Goal: Task Accomplishment & Management: Use online tool/utility

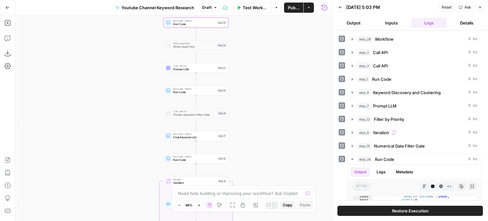
scroll to position [4559, 0]
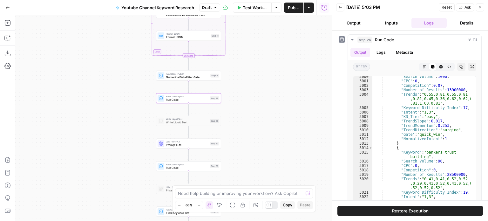
drag, startPoint x: 261, startPoint y: 62, endPoint x: 253, endPoint y: 138, distance: 76.0
click at [253, 138] on div "Workflow Set Inputs Inputs Workflow Workflow Step 29 Call API Call API Step 2 C…" at bounding box center [173, 118] width 317 height 206
click at [385, 37] on span "Run Code" at bounding box center [384, 40] width 19 height 6
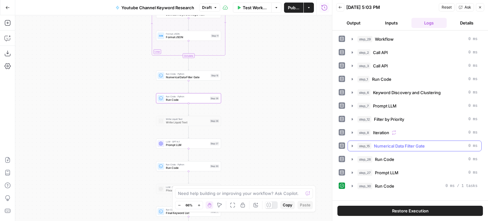
click at [384, 144] on span "Numerical Data Filter Gate" at bounding box center [399, 146] width 51 height 6
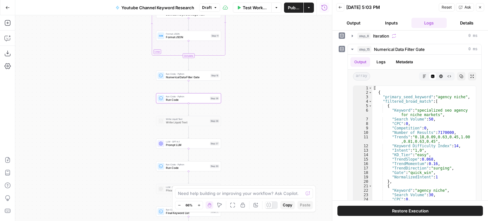
scroll to position [95, 0]
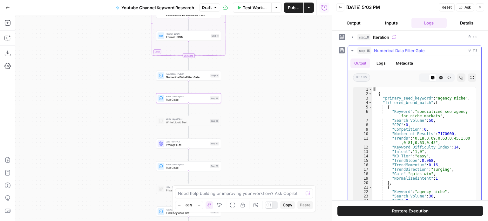
click at [361, 53] on button "step_15 Numerical Data Filter Gate 0 ms" at bounding box center [414, 50] width 133 height 10
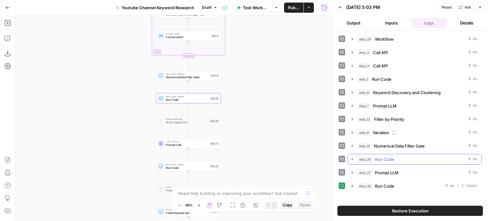
click at [399, 160] on div "step_26 Run Code 0 ms" at bounding box center [417, 159] width 120 height 6
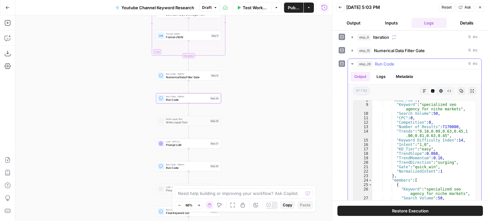
scroll to position [5, 0]
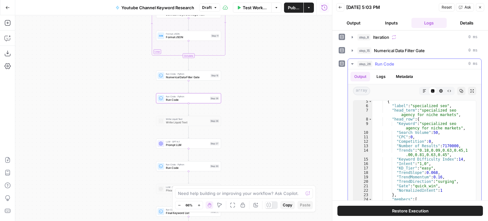
click at [459, 89] on icon "button" at bounding box center [461, 91] width 4 height 4
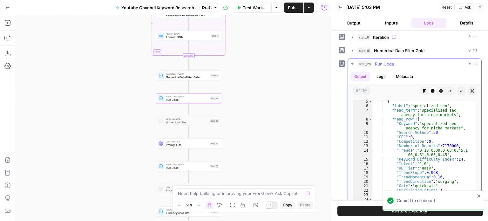
click at [376, 66] on button "step_26 Run Code 0 ms" at bounding box center [414, 64] width 133 height 10
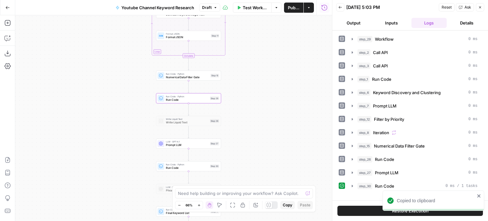
click at [380, 178] on div "step_29 Workflow 0 ms step_2 Call API 0 ms step_3 Call API 0 ms step_1 Run Code…" at bounding box center [410, 113] width 143 height 158
click at [383, 181] on button "step_30 Run Code 0 ms / 1 tasks" at bounding box center [414, 186] width 133 height 10
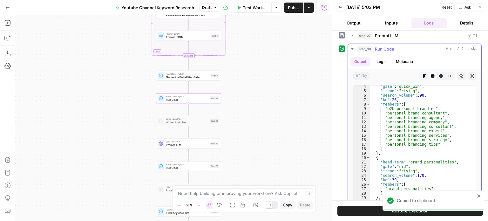
scroll to position [151, 0]
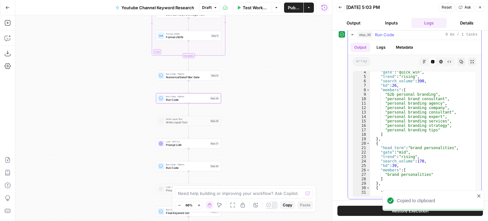
click at [404, 110] on div ""gate" : "quick_win" , "trend" : "rising" , "search_volume" : 390 , "kd" : 26 ,…" at bounding box center [420, 137] width 101 height 134
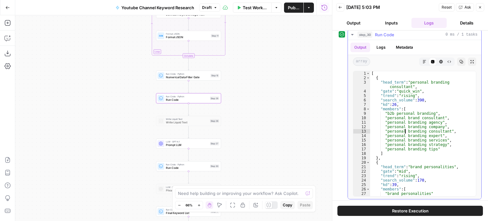
scroll to position [0, 0]
click at [399, 132] on div "[ { "head_term" : "personal branding consultant" , "gate" : "quick_win" , "tren…" at bounding box center [420, 138] width 101 height 134
click at [423, 143] on div "[ { "head_term" : "personal branding consultant" , "gate" : "quick_win" , "tren…" at bounding box center [420, 138] width 101 height 134
type textarea "**********"
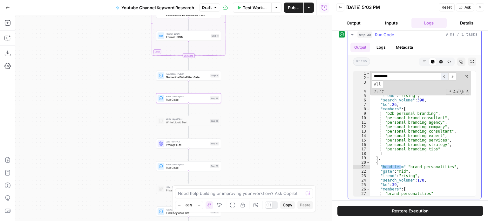
type input "*********"
click at [445, 75] on span "​" at bounding box center [445, 76] width 8 height 8
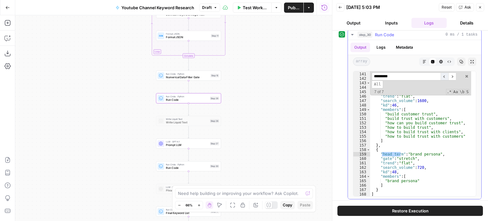
click at [445, 75] on span "​" at bounding box center [445, 76] width 8 height 8
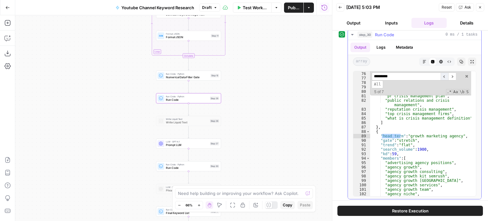
click at [445, 75] on span "​" at bounding box center [445, 76] width 8 height 8
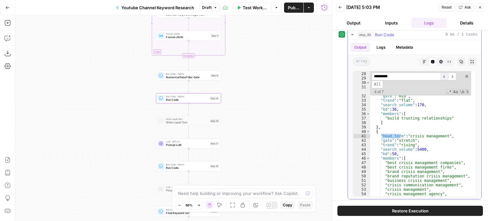
click at [445, 75] on span "​" at bounding box center [445, 76] width 8 height 8
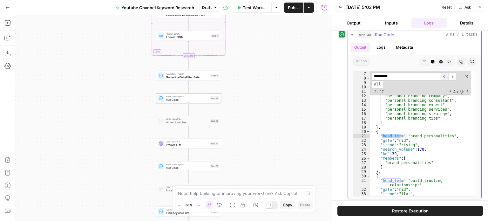
scroll to position [31, 0]
click at [445, 75] on span "​" at bounding box center [445, 76] width 8 height 8
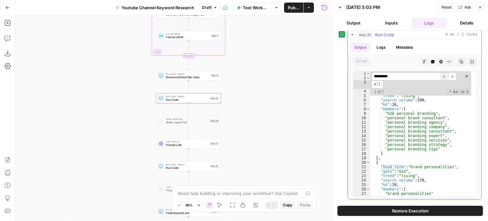
scroll to position [0, 0]
click at [445, 75] on span "​" at bounding box center [445, 76] width 8 height 8
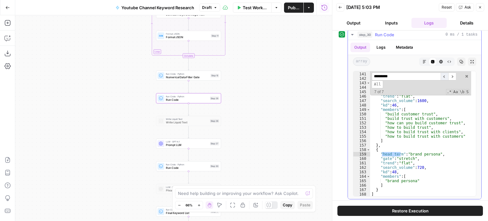
scroll to position [657, 0]
click at [455, 76] on span "​" at bounding box center [452, 76] width 8 height 8
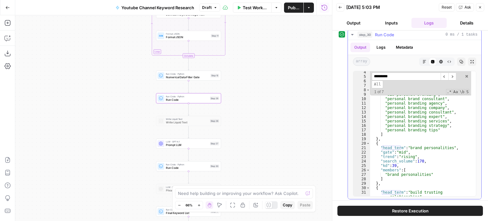
scroll to position [38, 0]
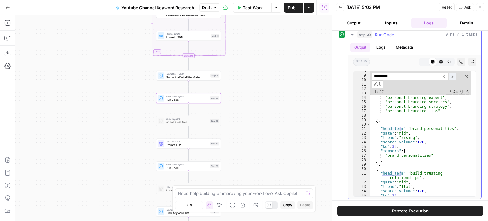
click at [451, 73] on span "​" at bounding box center [452, 76] width 8 height 8
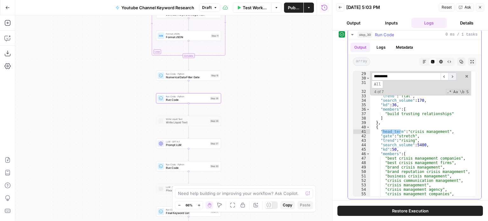
scroll to position [128, 0]
click at [451, 73] on span "​" at bounding box center [452, 76] width 8 height 8
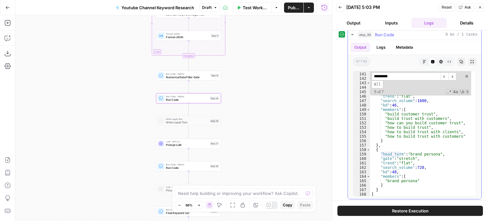
scroll to position [657, 0]
click at [453, 72] on span "​" at bounding box center [452, 76] width 8 height 8
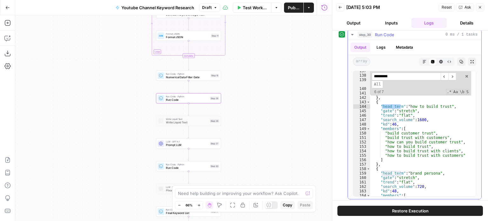
scroll to position [620, 0]
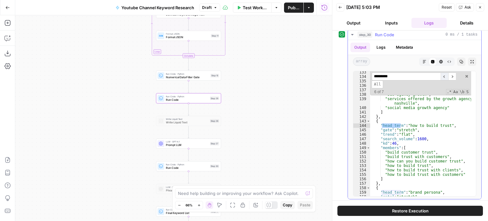
click at [442, 74] on span "​" at bounding box center [445, 76] width 8 height 8
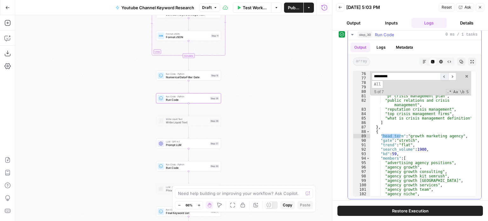
scroll to position [347, 0]
click at [454, 75] on span "​" at bounding box center [452, 76] width 8 height 8
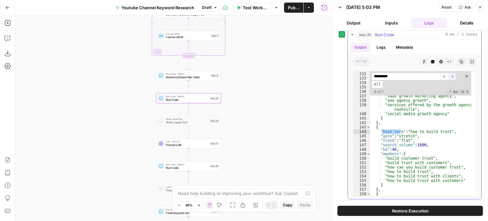
click at [454, 75] on span "​" at bounding box center [452, 76] width 8 height 8
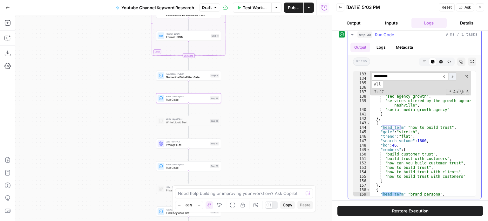
scroll to position [618, 0]
click at [452, 75] on span "​" at bounding box center [452, 76] width 8 height 8
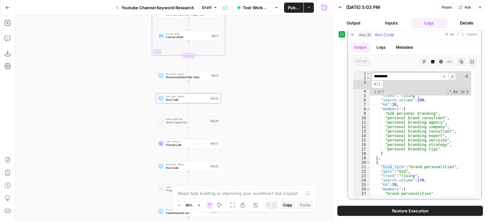
scroll to position [0, 0]
click at [452, 75] on span "​" at bounding box center [452, 76] width 8 height 8
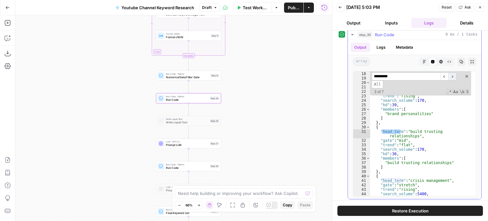
click at [452, 75] on span "​" at bounding box center [452, 76] width 8 height 8
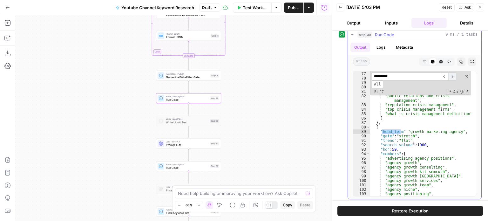
scroll to position [351, 0]
click at [452, 75] on span "​" at bounding box center [452, 76] width 8 height 8
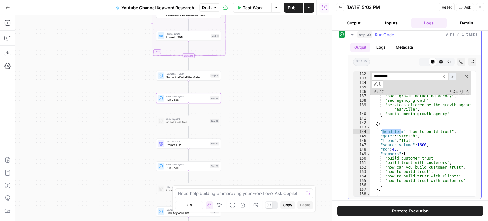
click at [452, 75] on span "​" at bounding box center [452, 76] width 8 height 8
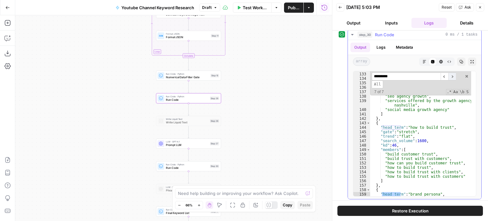
click at [452, 75] on span "​" at bounding box center [452, 76] width 8 height 8
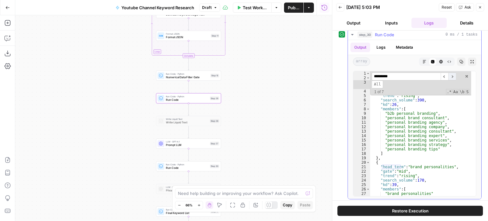
click at [452, 75] on span "​" at bounding box center [452, 76] width 8 height 8
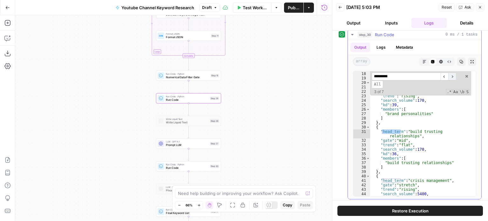
click at [452, 75] on span "​" at bounding box center [452, 76] width 8 height 8
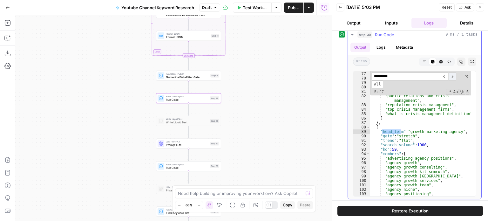
click at [452, 75] on span "​" at bounding box center [452, 76] width 8 height 8
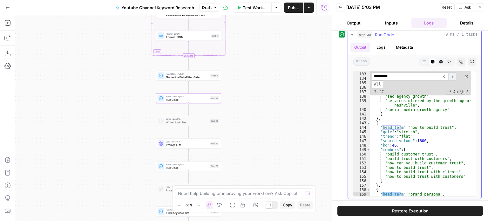
scroll to position [618, 0]
click at [452, 75] on span "​" at bounding box center [452, 76] width 8 height 8
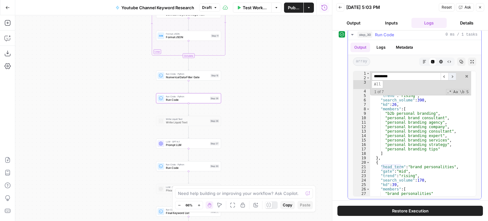
click at [452, 75] on span "​" at bounding box center [452, 76] width 8 height 8
type textarea "**********"
click at [441, 107] on div "[ { "head_term" : "personal branding consultant" , "gate" : "quick_win" , "tren…" at bounding box center [420, 138] width 101 height 134
click at [479, 5] on icon "button" at bounding box center [480, 7] width 4 height 4
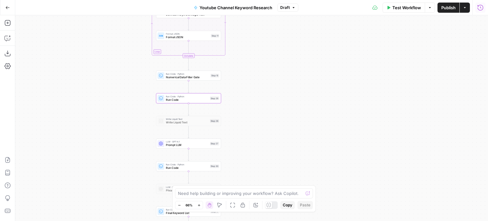
click at [285, 121] on div "Workflow Set Inputs Inputs Workflow Workflow Step 29 Call API Call API Step 2 C…" at bounding box center [251, 118] width 473 height 206
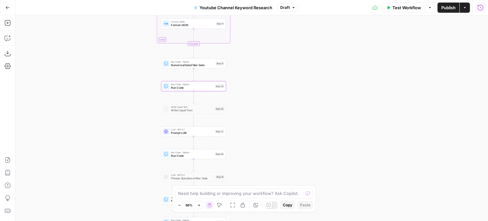
click at [194, 133] on span "Prompt LLM" at bounding box center [192, 133] width 42 height 4
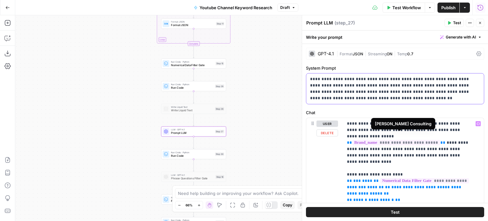
click at [402, 98] on p "**********" at bounding box center [392, 88] width 165 height 25
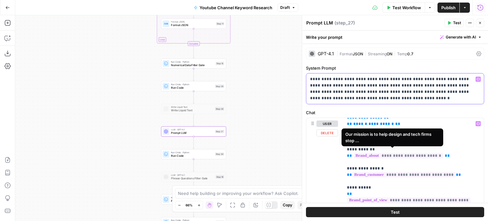
scroll to position [77, 0]
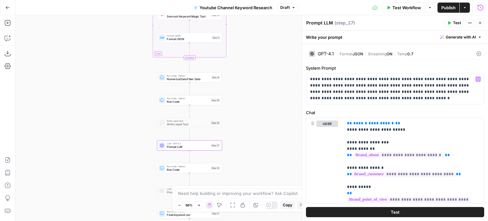
drag, startPoint x: 279, startPoint y: 77, endPoint x: 275, endPoint y: 91, distance: 14.6
click at [275, 91] on div "Workflow Set Inputs Inputs Workflow Workflow Step 29 Call API Call API Step 2 C…" at bounding box center [251, 118] width 473 height 206
click at [477, 3] on button "Run History" at bounding box center [480, 8] width 10 height 10
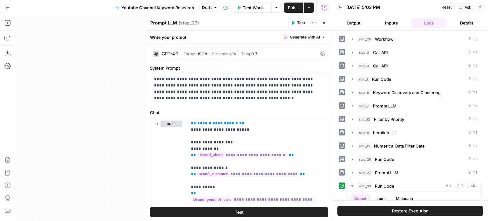
click at [325, 20] on button "Close" at bounding box center [324, 23] width 8 height 8
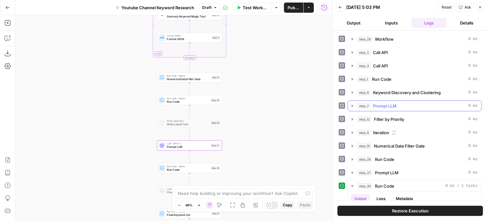
scroll to position [64, 0]
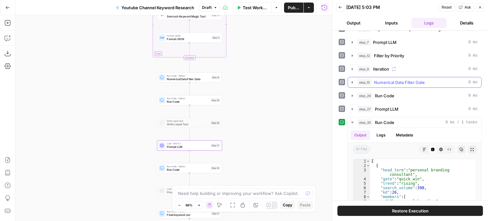
click at [398, 81] on span "Numerical Data Filter Gate" at bounding box center [399, 82] width 51 height 6
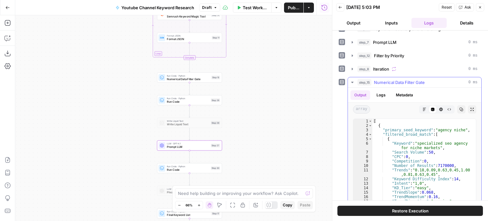
click at [460, 109] on icon "button" at bounding box center [461, 109] width 3 height 3
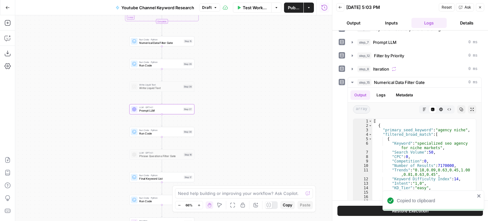
drag, startPoint x: 277, startPoint y: 129, endPoint x: 258, endPoint y: 91, distance: 42.8
click at [258, 91] on div "Workflow Set Inputs Inputs Workflow Workflow Step 29 Call API Call API Step 2 C…" at bounding box center [173, 118] width 317 height 206
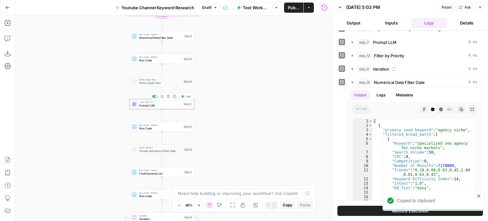
click at [177, 108] on div "LLM · GPT-4.1 Prompt LLM Step 27 Copy step Delete step Add Note Test" at bounding box center [161, 104] width 65 height 10
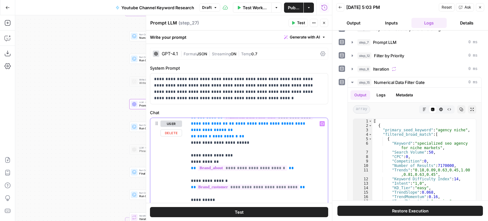
drag, startPoint x: 289, startPoint y: 154, endPoint x: 171, endPoint y: 155, distance: 118.2
copy p "**********"
click at [248, 8] on span "Test Workflow" at bounding box center [255, 7] width 25 height 6
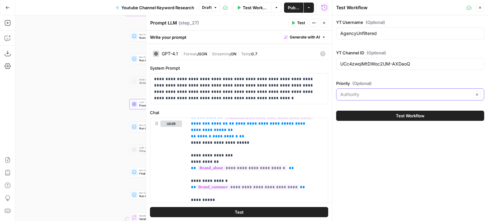
click at [361, 94] on input "Priority (Optional)" at bounding box center [405, 94] width 131 height 6
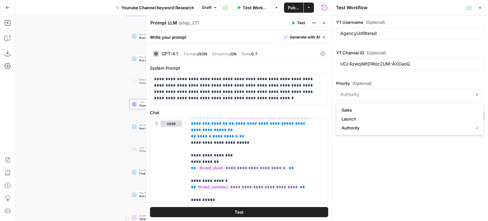
type input "Authority"
click at [377, 157] on div "YT Username (Optional) AgencyUnfiltered YT Channel ID (Optional) UCc4zwqiMtDWoc…" at bounding box center [410, 118] width 156 height 206
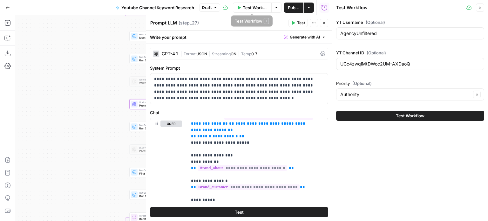
click at [240, 7] on icon "button" at bounding box center [239, 8] width 4 height 4
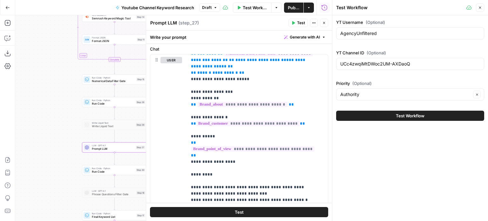
drag, startPoint x: 74, startPoint y: 48, endPoint x: 27, endPoint y: 89, distance: 62.2
click at [27, 89] on div "Workflow Set Inputs Inputs Workflow Workflow Step 29 Call API Call API Step 2 C…" at bounding box center [173, 118] width 317 height 206
click at [323, 22] on icon "button" at bounding box center [324, 23] width 4 height 4
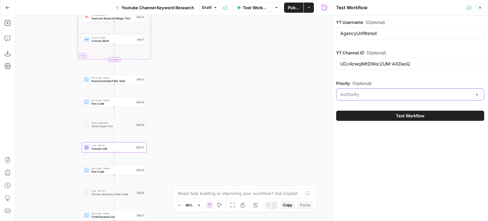
click at [359, 94] on input "Priority (Optional)" at bounding box center [405, 94] width 131 height 6
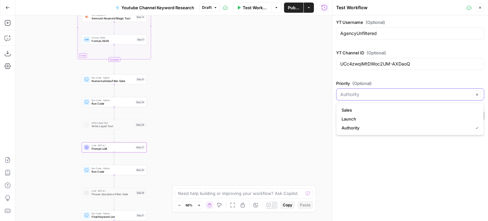
click at [360, 94] on input "Priority (Optional)" at bounding box center [405, 94] width 131 height 6
type input "Authority"
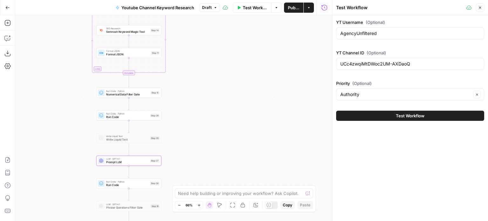
drag, startPoint x: 255, startPoint y: 64, endPoint x: 250, endPoint y: 0, distance: 64.4
click at [292, 84] on div "Workflow Set Inputs Inputs Workflow Workflow Step 29 Call API Call API Step 2 C…" at bounding box center [173, 118] width 317 height 206
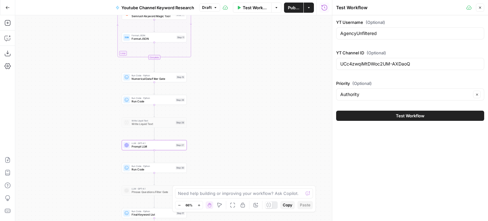
drag, startPoint x: 281, startPoint y: 113, endPoint x: 226, endPoint y: 142, distance: 61.8
click at [289, 86] on div "Workflow Set Inputs Inputs Workflow Workflow Step 29 Call API Call API Step 2 C…" at bounding box center [173, 118] width 317 height 206
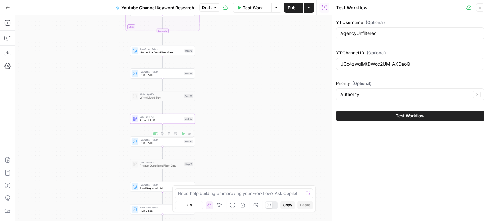
click at [167, 119] on span "Prompt LLM" at bounding box center [161, 120] width 42 height 4
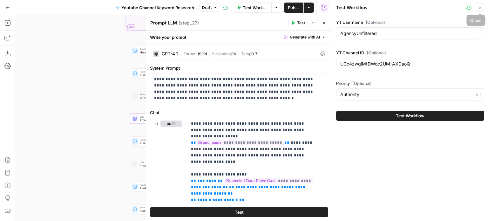
click at [480, 6] on icon "button" at bounding box center [480, 8] width 4 height 4
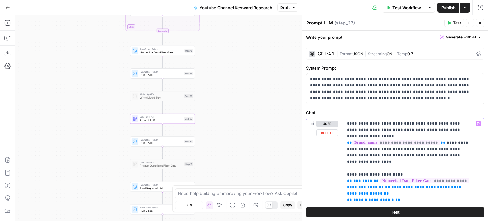
click at [337, 91] on p "**********" at bounding box center [392, 88] width 165 height 25
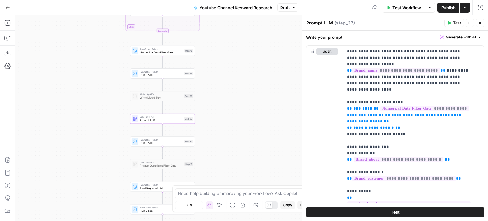
scroll to position [280, 0]
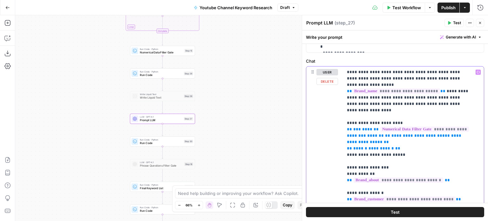
drag, startPoint x: 409, startPoint y: 142, endPoint x: 334, endPoint y: 112, distance: 81.1
click at [334, 112] on div "**********" at bounding box center [395, 203] width 178 height 274
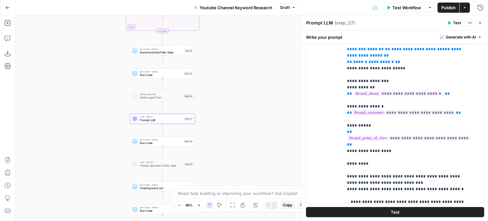
drag, startPoint x: 396, startPoint y: 108, endPoint x: 400, endPoint y: 171, distance: 63.4
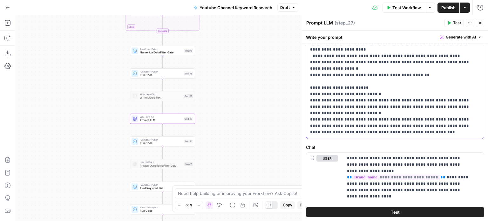
scroll to position [0, 0]
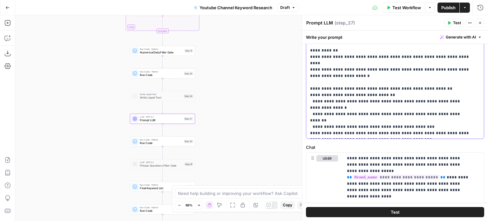
drag, startPoint x: 398, startPoint y: 47, endPoint x: 404, endPoint y: 11, distance: 35.7
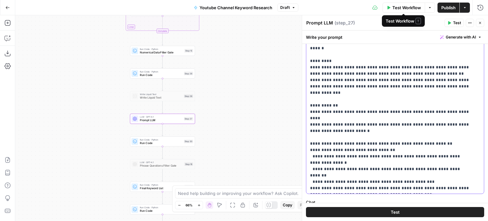
drag, startPoint x: 416, startPoint y: 73, endPoint x: 411, endPoint y: 44, distance: 30.0
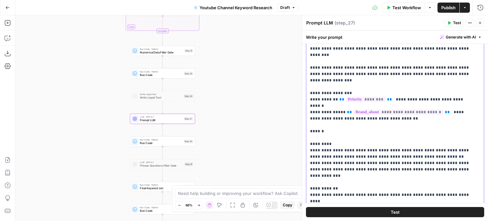
scroll to position [40, 0]
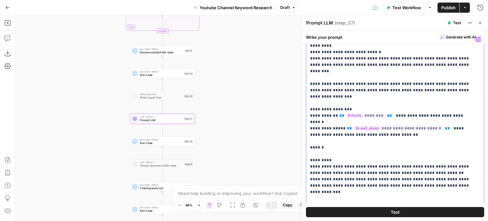
drag, startPoint x: 403, startPoint y: 114, endPoint x: 305, endPoint y: 98, distance: 99.3
click at [305, 98] on div "**********" at bounding box center [395, 118] width 186 height 206
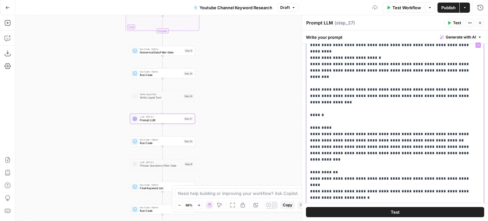
scroll to position [0, 0]
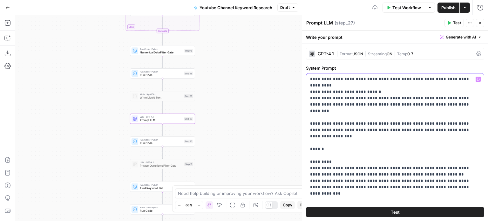
drag, startPoint x: 403, startPoint y: 76, endPoint x: 399, endPoint y: 59, distance: 17.5
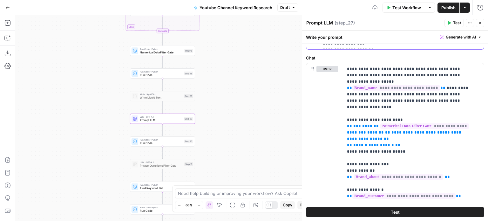
scroll to position [254, 0]
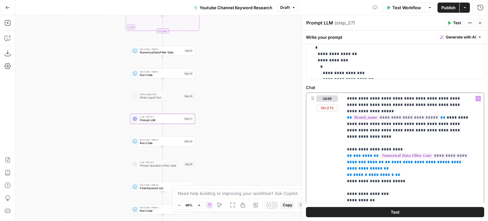
drag, startPoint x: 351, startPoint y: 124, endPoint x: 342, endPoint y: 122, distance: 9.7
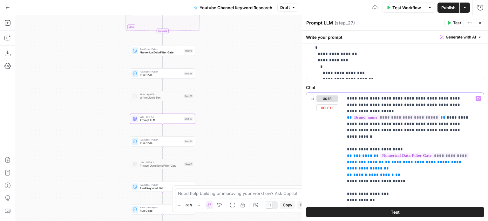
drag, startPoint x: 395, startPoint y: 117, endPoint x: 451, endPoint y: 126, distance: 56.6
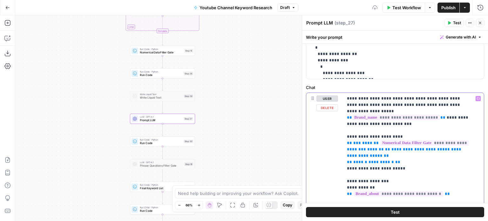
drag, startPoint x: 404, startPoint y: 104, endPoint x: 471, endPoint y: 103, distance: 67.1
click at [471, 103] on div "**********" at bounding box center [413, 222] width 141 height 259
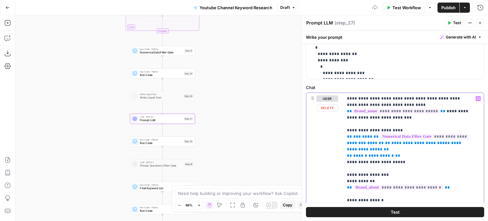
click at [347, 109] on span "**" at bounding box center [349, 111] width 5 height 4
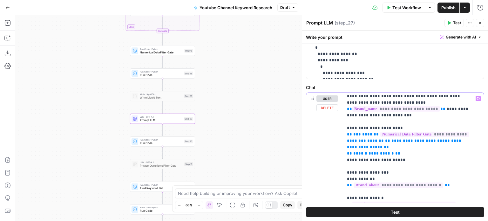
scroll to position [0, 0]
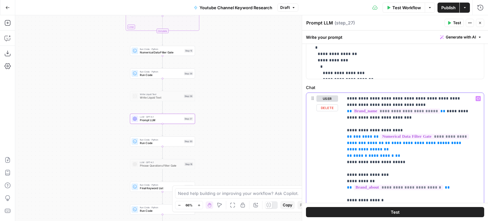
drag, startPoint x: 435, startPoint y: 109, endPoint x: 459, endPoint y: 116, distance: 25.3
drag, startPoint x: 435, startPoint y: 112, endPoint x: 440, endPoint y: 112, distance: 4.9
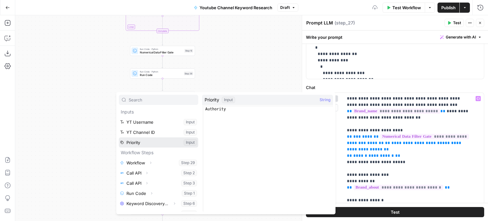
click at [165, 140] on button "Select variable Priority" at bounding box center [158, 142] width 79 height 10
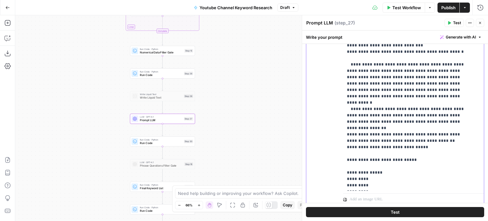
scroll to position [404, 0]
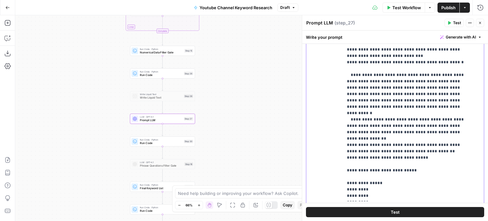
drag, startPoint x: 345, startPoint y: 109, endPoint x: 449, endPoint y: 202, distance: 138.8
click at [449, 202] on div "**********" at bounding box center [413, 79] width 141 height 274
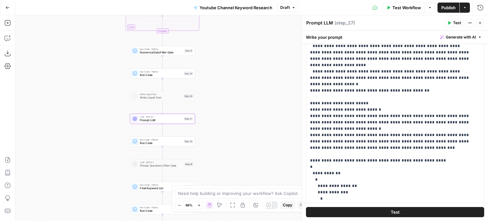
scroll to position [125, 0]
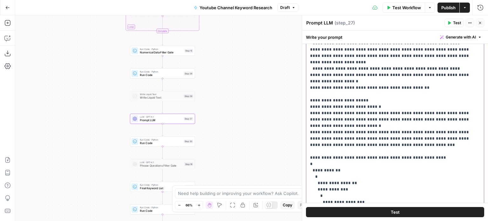
drag, startPoint x: 319, startPoint y: 171, endPoint x: 302, endPoint y: 82, distance: 89.9
click at [302, 82] on div "**********" at bounding box center [395, 118] width 186 height 206
drag, startPoint x: 316, startPoint y: 171, endPoint x: 306, endPoint y: 80, distance: 91.7
click at [306, 80] on div "**********" at bounding box center [392, 78] width 173 height 259
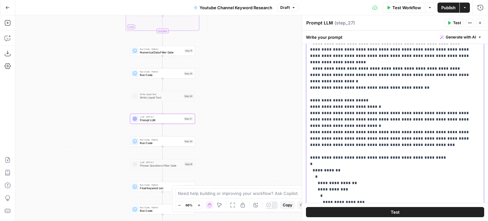
drag, startPoint x: 411, startPoint y: 182, endPoint x: 306, endPoint y: 81, distance: 145.8
click at [306, 81] on div "**********" at bounding box center [392, 78] width 173 height 259
copy p "**********"
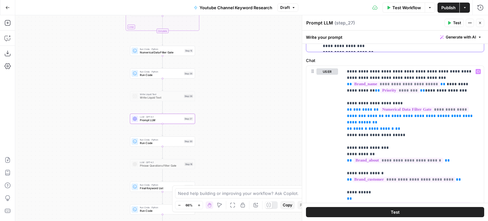
scroll to position [322, 0]
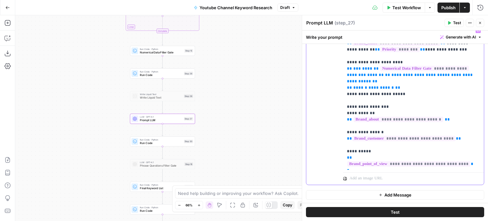
drag, startPoint x: 461, startPoint y: 160, endPoint x: 460, endPoint y: 171, distance: 10.8
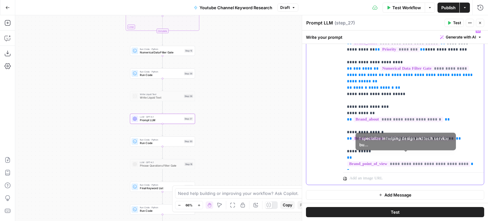
click at [442, 166] on p "**********" at bounding box center [411, 97] width 128 height 140
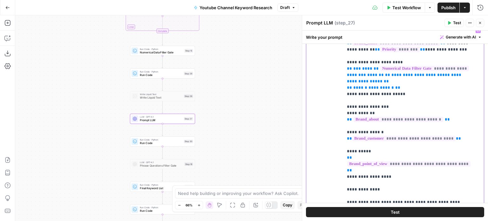
drag, startPoint x: 352, startPoint y: 188, endPoint x: 340, endPoint y: 187, distance: 11.8
click at [340, 187] on div "**********" at bounding box center [395, 162] width 178 height 274
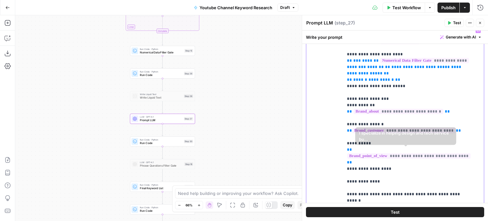
scroll to position [13, 0]
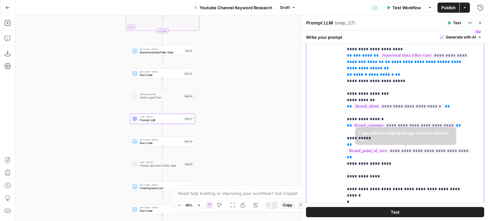
drag, startPoint x: 454, startPoint y: 122, endPoint x: 458, endPoint y: 170, distance: 48.2
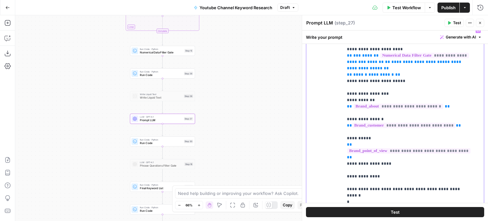
drag, startPoint x: 463, startPoint y: 171, endPoint x: 384, endPoint y: 175, distance: 78.6
click at [384, 175] on p "**********" at bounding box center [409, 147] width 124 height 267
click at [397, 174] on p "**********" at bounding box center [409, 147] width 124 height 267
drag, startPoint x: 463, startPoint y: 175, endPoint x: 362, endPoint y: 176, distance: 101.4
click at [362, 176] on p "**********" at bounding box center [409, 147] width 124 height 267
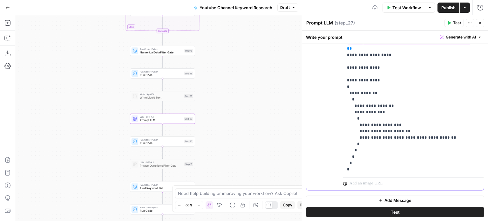
scroll to position [436, 0]
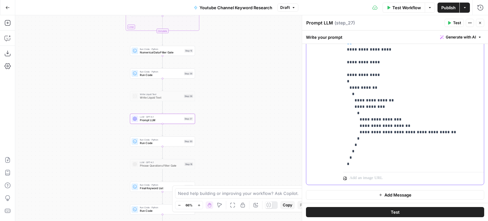
drag, startPoint x: 372, startPoint y: 62, endPoint x: 319, endPoint y: 65, distance: 53.5
click at [319, 65] on div "**********" at bounding box center [395, 48] width 178 height 274
click at [381, 61] on p "**********" at bounding box center [409, 33] width 124 height 267
drag, startPoint x: 386, startPoint y: 62, endPoint x: 329, endPoint y: 65, distance: 57.6
click at [329, 65] on div "**********" at bounding box center [395, 48] width 178 height 274
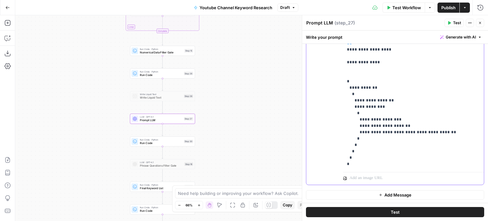
scroll to position [7, 0]
drag, startPoint x: 425, startPoint y: 73, endPoint x: 440, endPoint y: 164, distance: 92.8
click at [416, 104] on p "**********" at bounding box center [409, 37] width 124 height 261
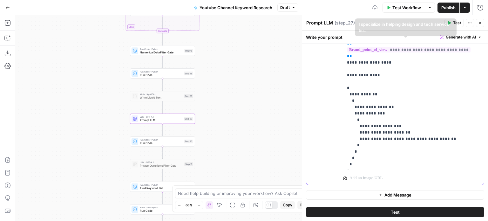
drag, startPoint x: 432, startPoint y: 142, endPoint x: 417, endPoint y: 43, distance: 100.4
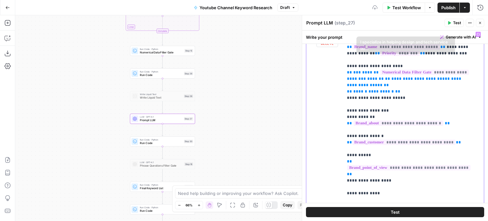
drag, startPoint x: 422, startPoint y: 112, endPoint x: 417, endPoint y: 33, distance: 79.9
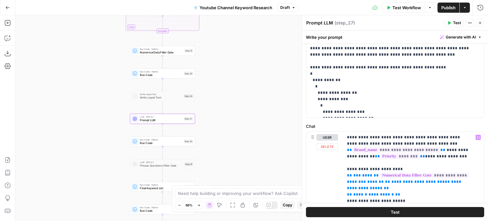
click at [400, 209] on button "Test" at bounding box center [395, 212] width 178 height 10
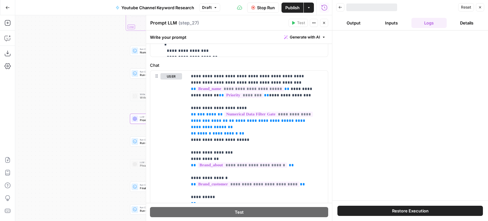
scroll to position [278, 0]
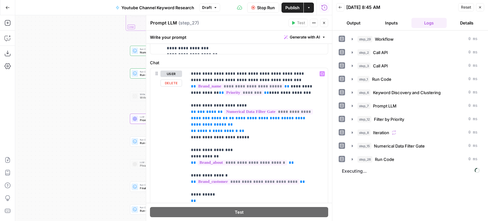
click at [261, 9] on span "Stop Run" at bounding box center [266, 7] width 18 height 6
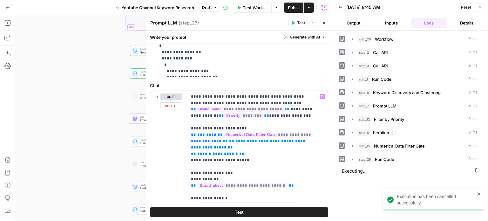
drag, startPoint x: 275, startPoint y: 134, endPoint x: 276, endPoint y: 124, distance: 10.6
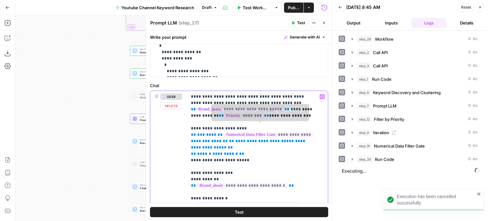
scroll to position [253, 0]
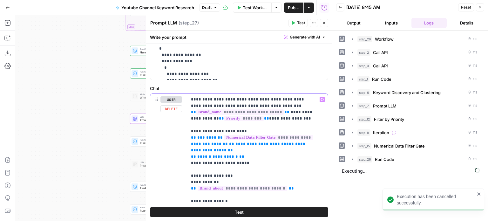
drag, startPoint x: 253, startPoint y: 130, endPoint x: 180, endPoint y: 130, distance: 72.8
copy p "**********"
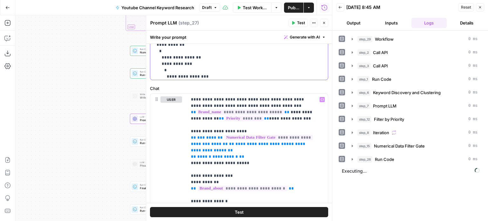
drag, startPoint x: 269, startPoint y: 62, endPoint x: 269, endPoint y: 43, distance: 18.8
drag, startPoint x: 202, startPoint y: 70, endPoint x: 174, endPoint y: 70, distance: 28.6
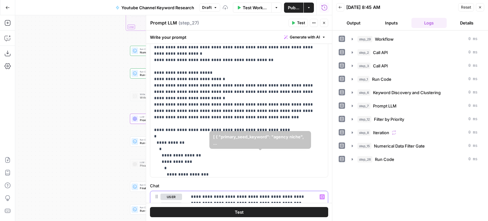
drag, startPoint x: 297, startPoint y: 175, endPoint x: 303, endPoint y: 146, distance: 30.3
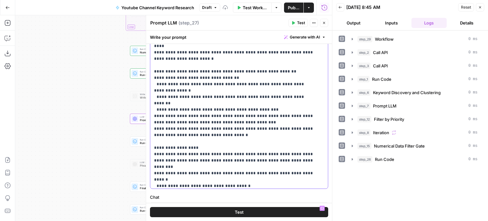
scroll to position [0, 0]
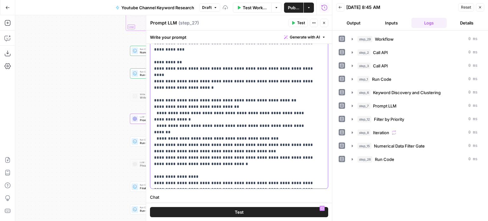
drag, startPoint x: 289, startPoint y: 73, endPoint x: 291, endPoint y: 58, distance: 16.0
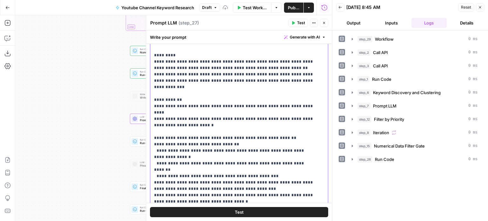
drag, startPoint x: 288, startPoint y: 117, endPoint x: 289, endPoint y: 76, distance: 41.3
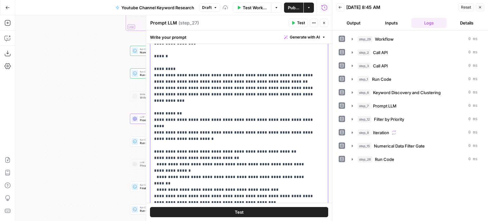
drag, startPoint x: 277, startPoint y: 75, endPoint x: 278, endPoint y: 52, distance: 22.9
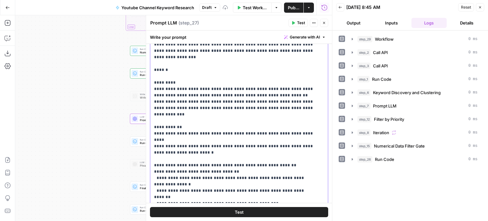
drag, startPoint x: 285, startPoint y: 95, endPoint x: 286, endPoint y: 70, distance: 24.8
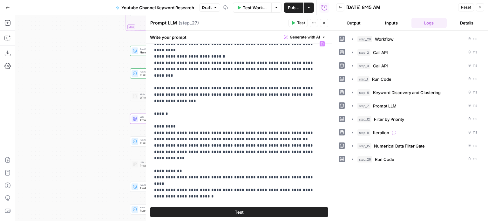
drag, startPoint x: 287, startPoint y: 114, endPoint x: 282, endPoint y: 66, distance: 48.3
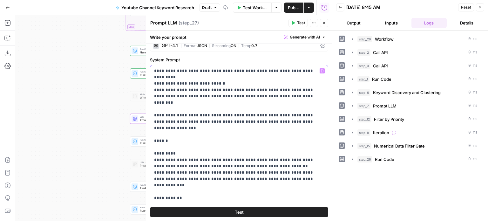
drag, startPoint x: 294, startPoint y: 134, endPoint x: 287, endPoint y: 113, distance: 22.3
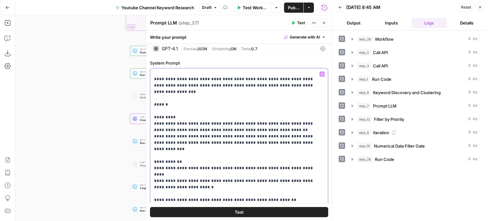
drag, startPoint x: 248, startPoint y: 147, endPoint x: 253, endPoint y: 161, distance: 14.8
drag, startPoint x: 274, startPoint y: 128, endPoint x: 301, endPoint y: 29, distance: 102.4
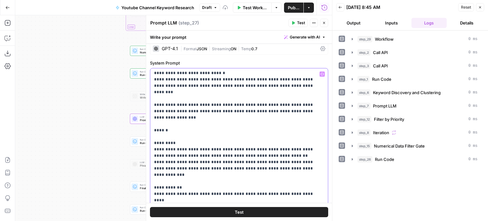
scroll to position [0, 0]
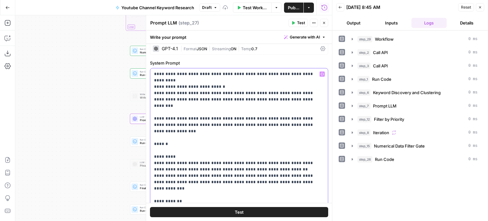
drag, startPoint x: 291, startPoint y: 133, endPoint x: 291, endPoint y: 71, distance: 62.0
click at [300, 26] on button "Test" at bounding box center [298, 23] width 19 height 8
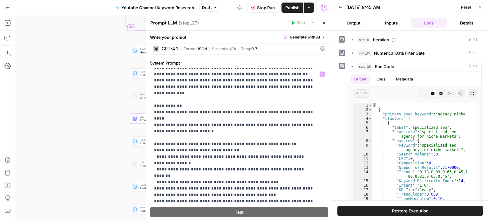
scroll to position [95, 0]
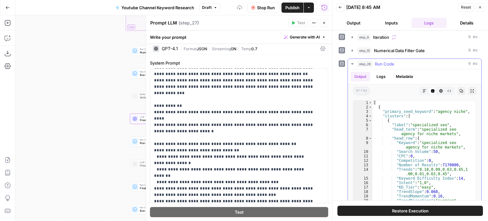
click at [379, 59] on button "step_26 Run Code 0 ms" at bounding box center [414, 64] width 133 height 10
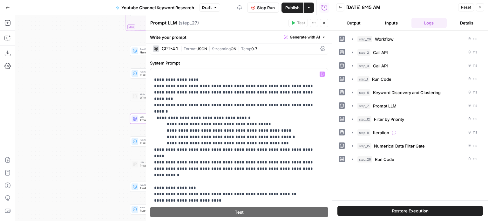
scroll to position [254, 0]
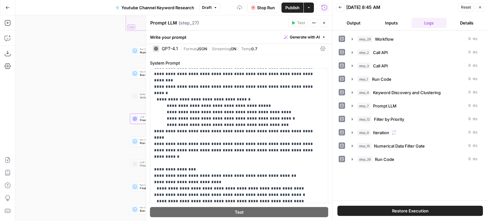
click at [324, 24] on icon "button" at bounding box center [324, 23] width 4 height 4
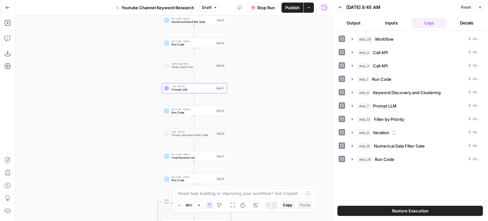
drag, startPoint x: 250, startPoint y: 125, endPoint x: 306, endPoint y: 50, distance: 93.3
click at [306, 51] on div "Workflow Set Inputs Inputs Workflow Workflow Step 29 Call API Call API Step 2 C…" at bounding box center [173, 118] width 317 height 206
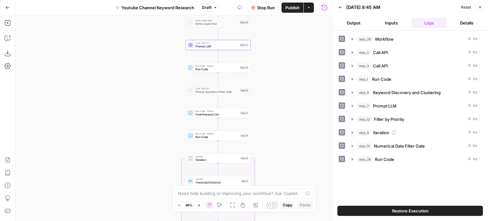
drag, startPoint x: 304, startPoint y: 169, endPoint x: 297, endPoint y: 62, distance: 107.4
click at [296, 68] on div "Workflow Set Inputs Inputs Workflow Workflow Step 29 Call API Call API Step 2 C…" at bounding box center [173, 118] width 317 height 206
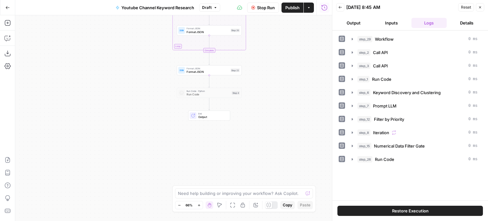
drag, startPoint x: 286, startPoint y: 135, endPoint x: 283, endPoint y: 19, distance: 116.3
click at [283, 22] on div "Workflow Set Inputs Inputs Workflow Workflow Step 29 Call API Call API Step 2 C…" at bounding box center [173, 118] width 317 height 206
drag, startPoint x: 289, startPoint y: 118, endPoint x: 288, endPoint y: 140, distance: 22.3
click at [286, 158] on div "Workflow Set Inputs Inputs Workflow Workflow Step 29 Call API Call API Step 2 C…" at bounding box center [173, 118] width 317 height 206
click at [283, 109] on div "Workflow Set Inputs Inputs Workflow Workflow Step 29 Call API Call API Step 2 C…" at bounding box center [173, 118] width 317 height 206
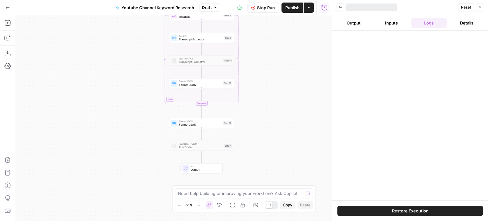
click at [390, 21] on button "Inputs" at bounding box center [391, 23] width 35 height 10
click at [440, 22] on button "Logs" at bounding box center [429, 23] width 35 height 10
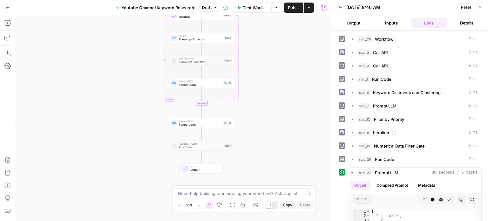
drag, startPoint x: 285, startPoint y: 92, endPoint x: 284, endPoint y: 80, distance: 11.8
click at [275, 84] on div "Workflow Set Inputs Inputs Workflow Workflow Step 29 Call API Call API Step 2 C…" at bounding box center [173, 118] width 317 height 206
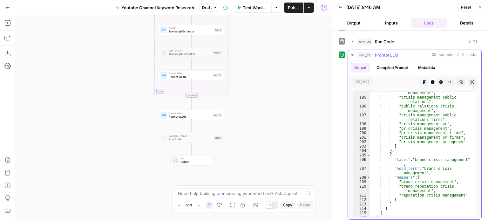
scroll to position [1054, 0]
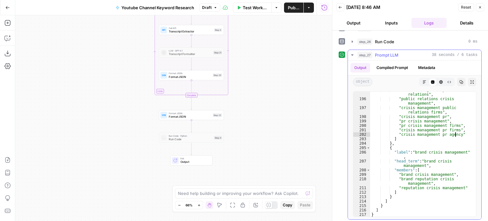
click at [456, 133] on div ""crisis management public relations" , "public relations crisis management" , "…" at bounding box center [420, 157] width 101 height 139
click at [454, 126] on div ""crisis management public relations" , "public relations crisis management" , "…" at bounding box center [420, 157] width 101 height 139
drag, startPoint x: 453, startPoint y: 124, endPoint x: 399, endPoint y: 125, distance: 54.0
click at [399, 125] on div ""crisis management public relations" , "public relations crisis management" , "…" at bounding box center [420, 157] width 101 height 139
click at [403, 150] on div ""crisis management public relations" , "public relations crisis management" , "…" at bounding box center [420, 157] width 101 height 139
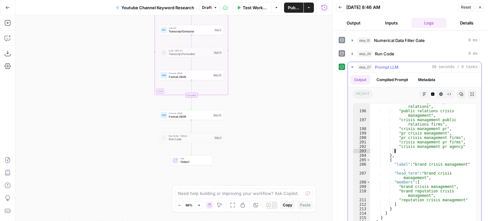
scroll to position [102, 0]
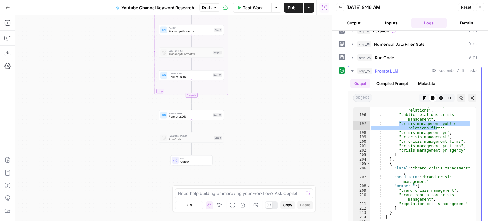
drag, startPoint x: 437, startPoint y: 126, endPoint x: 398, endPoint y: 124, distance: 38.9
click at [398, 124] on div ""crisis management public relations" , "public relations crisis management" , "…" at bounding box center [420, 173] width 101 height 139
click at [429, 130] on div ""crisis management public relations" , "public relations crisis management" , "…" at bounding box center [420, 173] width 101 height 139
type textarea "**********"
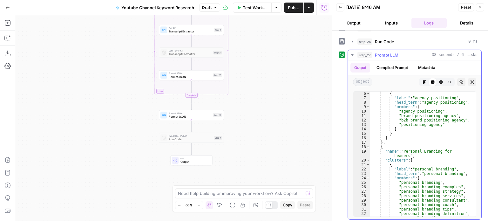
scroll to position [0, 0]
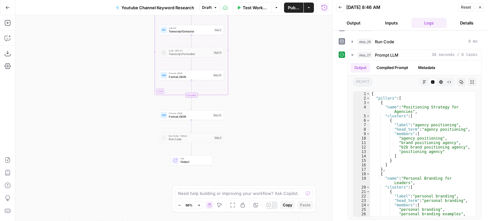
drag, startPoint x: 281, startPoint y: 93, endPoint x: 288, endPoint y: 158, distance: 64.9
click at [287, 160] on div "Workflow Set Inputs Inputs Workflow Workflow Step 29 Call API Call API Step 2 C…" at bounding box center [173, 118] width 317 height 206
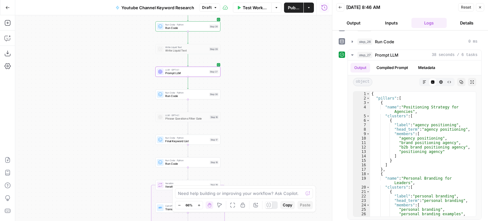
drag, startPoint x: 283, startPoint y: 128, endPoint x: 293, endPoint y: 128, distance: 9.9
click at [289, 161] on div "Workflow Set Inputs Inputs Workflow Workflow Step 29 Call API Call API Step 2 C…" at bounding box center [173, 118] width 317 height 206
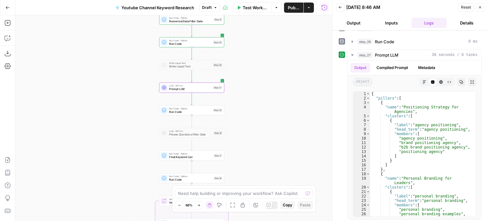
drag, startPoint x: 271, startPoint y: 97, endPoint x: 270, endPoint y: 121, distance: 24.5
click at [273, 122] on div "Workflow Set Inputs Inputs Workflow Workflow Step 29 Call API Call API Step 2 C…" at bounding box center [173, 118] width 317 height 206
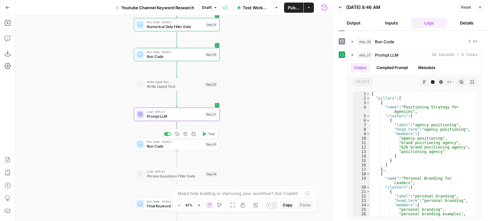
click at [199, 145] on span "Run Code" at bounding box center [175, 145] width 56 height 5
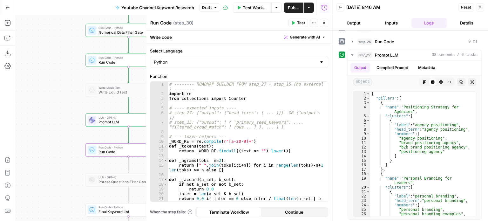
drag, startPoint x: 60, startPoint y: 80, endPoint x: 21, endPoint y: 75, distance: 39.0
click at [17, 77] on div "Workflow Set Inputs Inputs Workflow Workflow Step 29 Call API Call API Step 2 C…" at bounding box center [173, 118] width 317 height 206
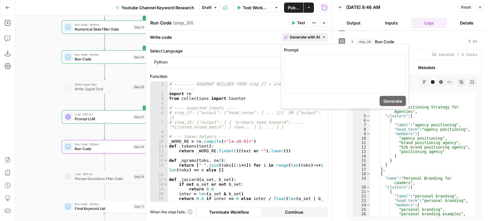
click at [304, 37] on span "Generate with AI" at bounding box center [305, 37] width 30 height 6
click at [297, 71] on div at bounding box center [344, 74] width 121 height 38
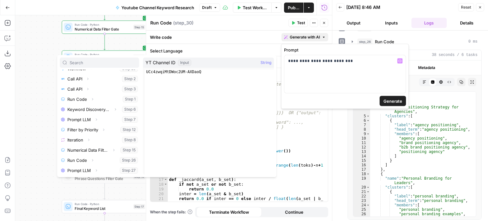
scroll to position [88, 0]
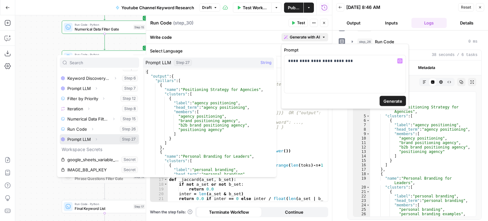
click at [98, 142] on button "Expand" at bounding box center [96, 139] width 8 height 8
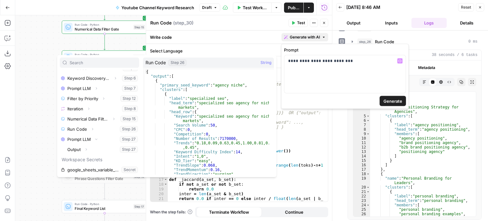
scroll to position [98, 0]
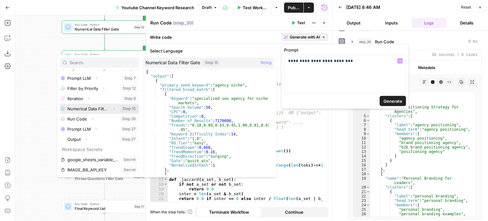
click at [112, 109] on icon "button" at bounding box center [114, 109] width 4 height 4
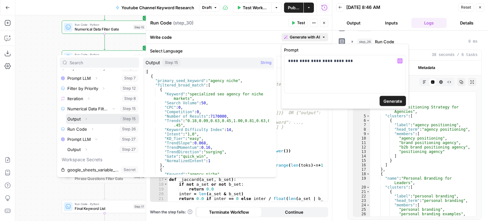
click at [86, 119] on icon "button" at bounding box center [86, 119] width 4 height 4
click at [74, 116] on button "Select variable Output" at bounding box center [102, 119] width 73 height 10
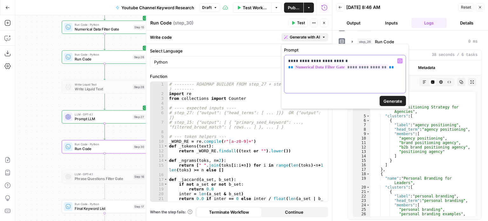
click at [388, 69] on p "**********" at bounding box center [345, 64] width 114 height 13
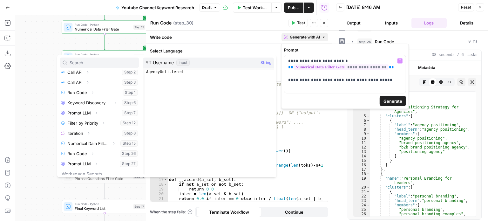
scroll to position [88, 0]
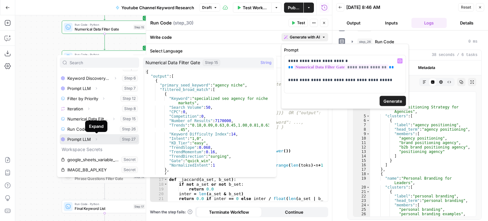
click at [97, 140] on icon "button" at bounding box center [96, 139] width 1 height 2
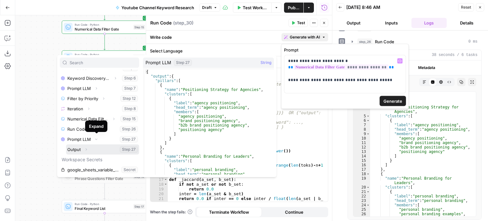
click at [87, 147] on button "Expand" at bounding box center [86, 149] width 8 height 8
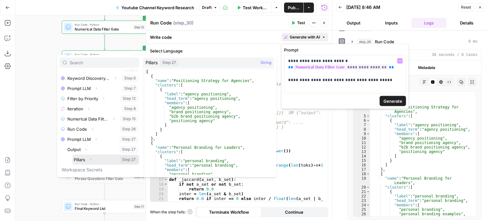
click at [79, 158] on button "Select variable Pillars" at bounding box center [105, 159] width 67 height 10
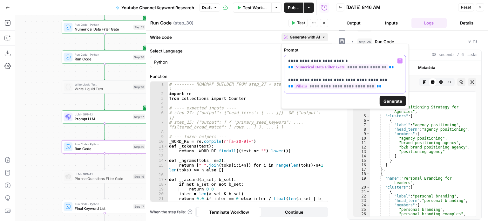
click at [385, 88] on p "**********" at bounding box center [345, 74] width 114 height 32
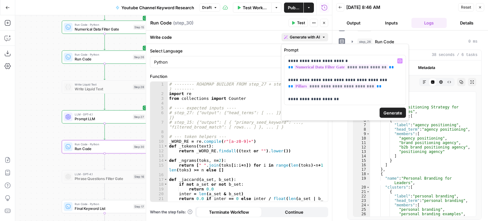
click at [392, 108] on button "Generate" at bounding box center [393, 113] width 26 height 10
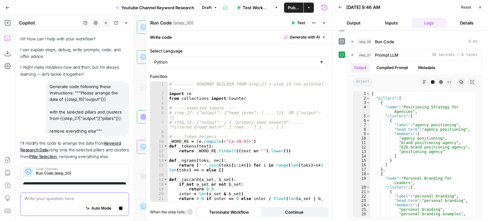
scroll to position [43, 0]
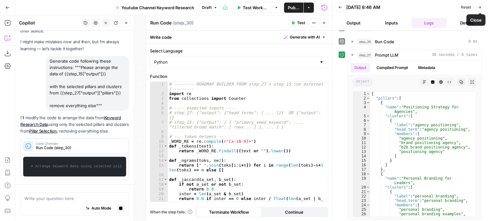
click at [480, 7] on icon "button" at bounding box center [480, 7] width 4 height 4
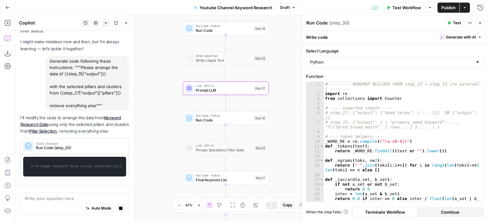
click at [78, 142] on div "I'll modify the code to arrange the data from Keyword Research Data using only …" at bounding box center [74, 146] width 109 height 65
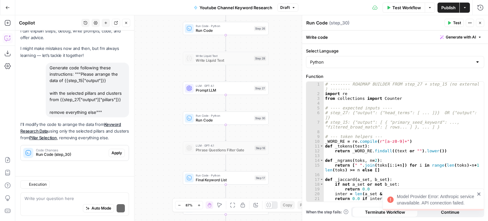
scroll to position [31, 0]
click at [112, 152] on span "Apply" at bounding box center [117, 153] width 10 height 6
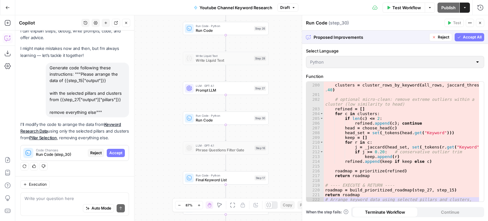
scroll to position [943, 0]
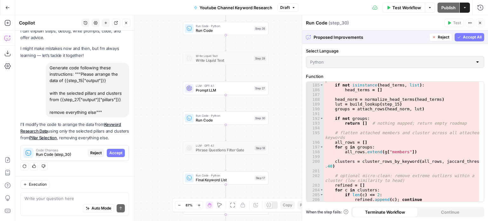
click at [463, 36] on span "Accept All" at bounding box center [472, 37] width 19 height 6
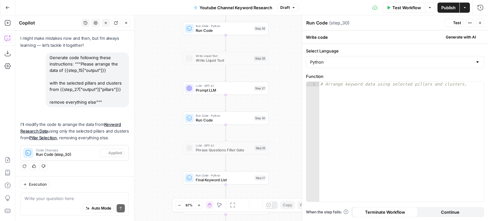
scroll to position [41, 0]
click at [402, 95] on div "# Arrange keyword data using selected pillars and clusters," at bounding box center [401, 147] width 165 height 130
type textarea "**********"
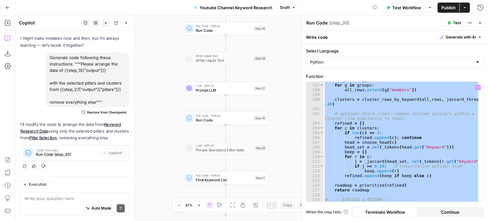
scroll to position [1004, 0]
click at [408, 94] on div "all_rows = [ ] for g in groups : all_rows . extend ( g [ "members" ]) clusters …" at bounding box center [401, 142] width 156 height 120
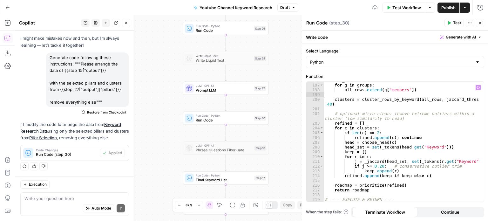
click at [92, 110] on span "Restore from Checkpoint" at bounding box center [106, 112] width 39 height 5
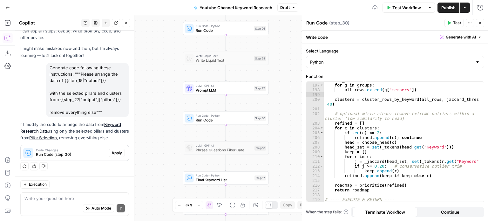
scroll to position [31, 0]
click at [113, 151] on span "Apply" at bounding box center [117, 153] width 10 height 6
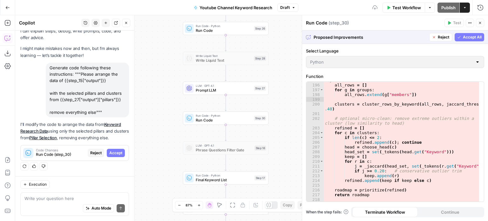
scroll to position [1000, 0]
click at [444, 35] on span "Reject" at bounding box center [443, 37] width 11 height 6
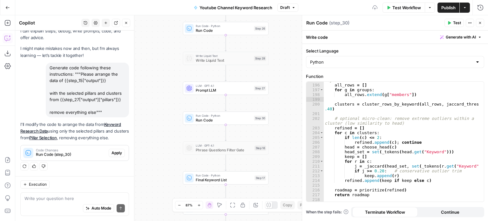
drag, startPoint x: 81, startPoint y: 61, endPoint x: 77, endPoint y: 94, distance: 32.7
click at [77, 94] on div "Generate code following these instructions: """Please arrange the data of {{ste…" at bounding box center [87, 90] width 83 height 55
copy div "Please arrange the data of {{step_15["output"]}} with the selected pillars and …"
click at [70, 199] on textarea at bounding box center [74, 198] width 100 height 6
paste textarea "Please arrange the data of {{step_15["output"]}} with the selected pillars and …"
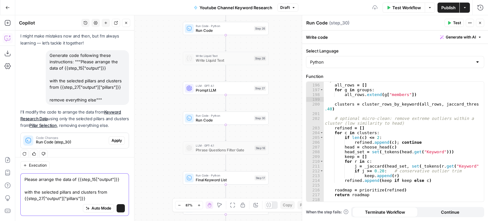
scroll to position [50, 0]
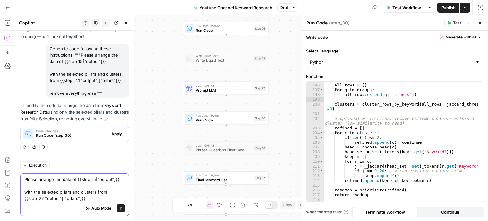
click at [467, 34] on span "Generate with AI" at bounding box center [461, 37] width 30 height 6
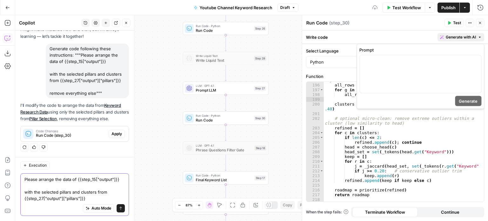
type textarea "Please arrange the data of {{step_15["output"]}} with the selected pillars and …"
click at [422, 71] on div at bounding box center [420, 74] width 121 height 38
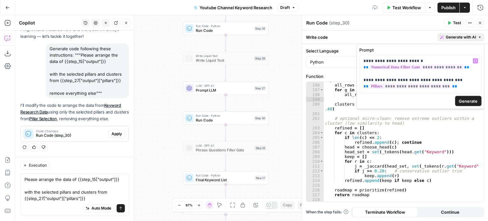
click at [468, 98] on span "Generate" at bounding box center [468, 101] width 19 height 6
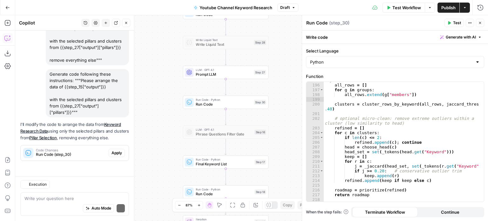
scroll to position [83, 0]
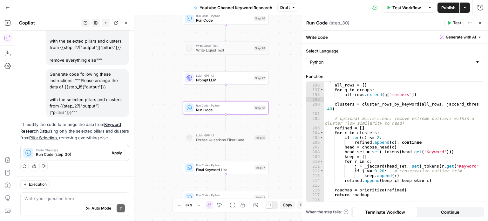
click at [112, 151] on span "Apply" at bounding box center [117, 153] width 10 height 6
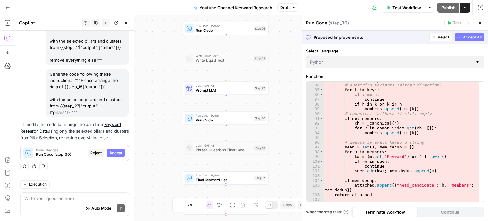
scroll to position [385, 0]
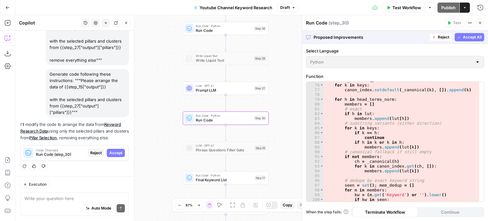
click at [92, 152] on span "Reject" at bounding box center [95, 153] width 11 height 6
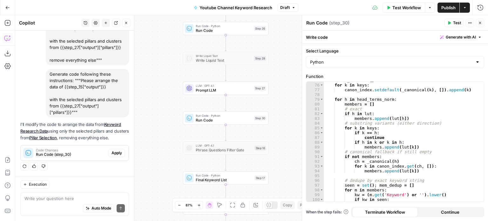
type textarea "**********"
click at [437, 105] on div "canon_index = { } for k in keys : canon_index . setdefault ( _canonical ( k ) ,…" at bounding box center [401, 143] width 156 height 130
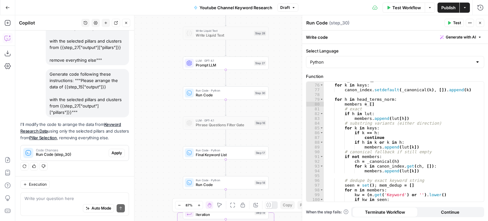
drag, startPoint x: 167, startPoint y: 124, endPoint x: 167, endPoint y: 99, distance: 25.1
click at [167, 99] on div "Workflow Set Inputs Inputs Workflow Workflow Step 29 Call API Call API Step 2 C…" at bounding box center [251, 118] width 473 height 206
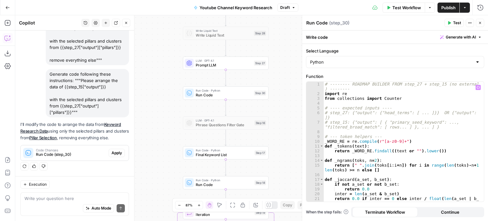
scroll to position [0, 0]
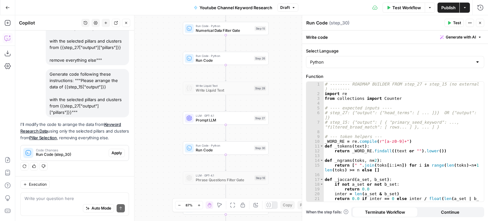
click at [126, 21] on icon "button" at bounding box center [126, 23] width 4 height 4
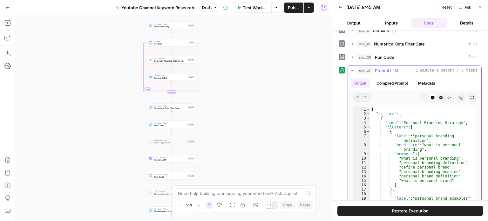
scroll to position [138, 0]
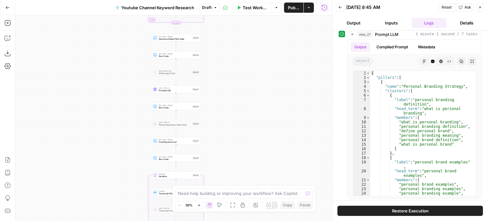
drag, startPoint x: 248, startPoint y: 82, endPoint x: 247, endPoint y: 97, distance: 15.3
click at [251, 63] on div "Workflow Set Inputs Inputs Workflow Workflow Step 29 Call API Call API Step 2 C…" at bounding box center [173, 118] width 317 height 206
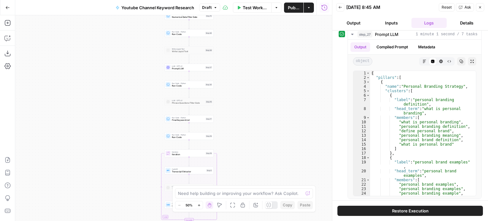
drag, startPoint x: 259, startPoint y: 89, endPoint x: 276, endPoint y: 80, distance: 19.1
click at [278, 73] on div "Workflow Set Inputs Inputs Workflow Workflow Step 29 Call API Call API Step 2 C…" at bounding box center [173, 118] width 317 height 206
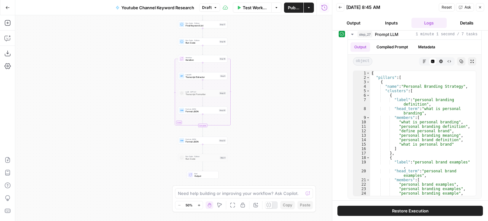
drag, startPoint x: 264, startPoint y: 63, endPoint x: 275, endPoint y: 96, distance: 35.4
click at [264, 0] on html "All About AI New Home Browse Insights Opportunities Your Data Recent Grids Cont…" at bounding box center [244, 110] width 488 height 221
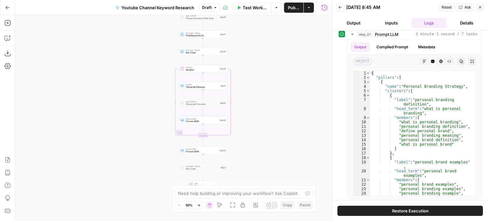
drag, startPoint x: 257, startPoint y: 67, endPoint x: 258, endPoint y: 151, distance: 84.2
click at [258, 151] on div "Workflow Set Inputs Inputs Workflow Workflow Step 29 Call API Call API Step 2 C…" at bounding box center [173, 118] width 317 height 206
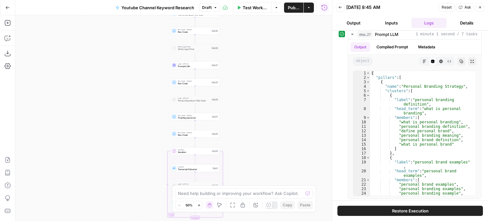
drag, startPoint x: 269, startPoint y: 81, endPoint x: 269, endPoint y: 114, distance: 33.4
click at [258, 164] on div "Workflow Set Inputs Inputs Workflow Workflow Step 29 Call API Call API Step 2 C…" at bounding box center [173, 118] width 317 height 206
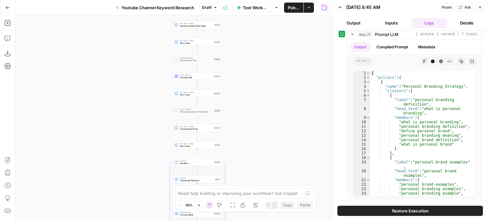
drag, startPoint x: 236, startPoint y: 112, endPoint x: 242, endPoint y: 119, distance: 8.6
click at [242, 119] on div "Workflow Set Inputs Inputs Workflow Workflow Step 29 Call API Call API Step 2 C…" at bounding box center [173, 118] width 317 height 206
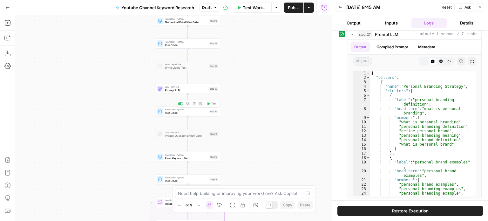
click at [198, 112] on span "Run Code" at bounding box center [186, 113] width 42 height 4
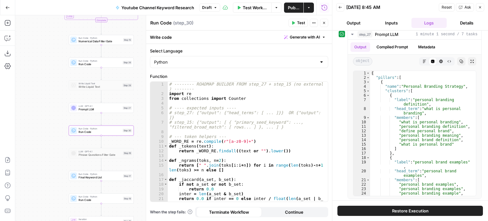
drag, startPoint x: 124, startPoint y: 91, endPoint x: 38, endPoint y: 110, distance: 88.5
click at [38, 110] on div "Workflow Set Inputs Inputs Workflow Workflow Step 29 Call API Call API Step 2 C…" at bounding box center [173, 118] width 317 height 206
click at [480, 6] on icon "button" at bounding box center [480, 7] width 4 height 4
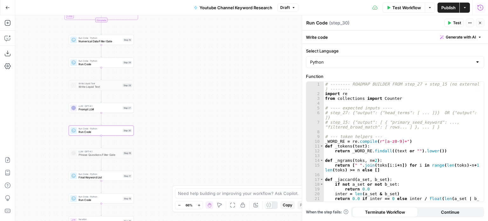
drag, startPoint x: 201, startPoint y: 100, endPoint x: 272, endPoint y: 92, distance: 71.9
click at [272, 92] on div "Workflow Set Inputs Inputs Workflow Workflow Step 29 Call API Call API Step 2 C…" at bounding box center [251, 118] width 473 height 206
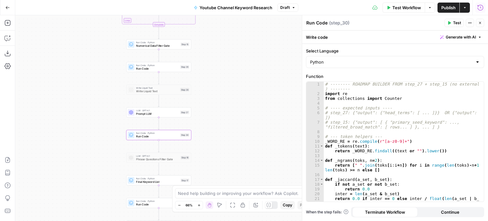
drag, startPoint x: 260, startPoint y: 118, endPoint x: 245, endPoint y: 126, distance: 16.7
click at [247, 126] on div "Workflow Set Inputs Inputs Workflow Workflow Step 29 Call API Call API Step 2 C…" at bounding box center [251, 118] width 473 height 206
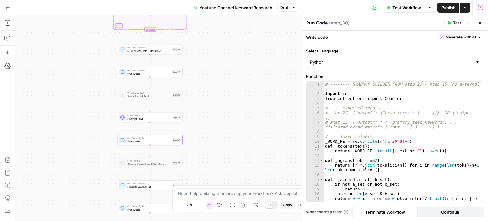
click at [450, 37] on span "Generate with AI" at bounding box center [461, 37] width 30 height 6
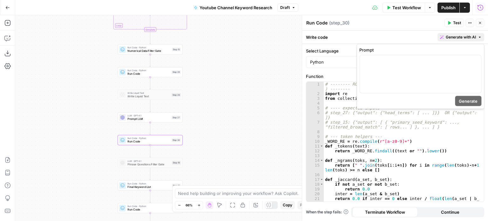
click at [367, 128] on div "# -------- ROADMAP BUILDER FROM step_27 + step_15 (no external libs ) -------- …" at bounding box center [402, 151] width 156 height 139
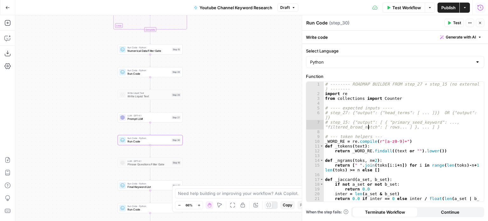
type textarea "**********"
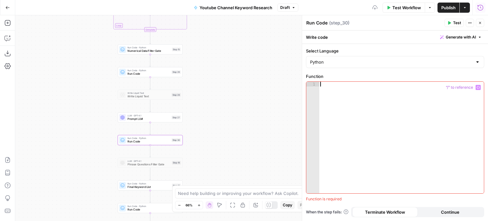
click at [454, 36] on span "Generate with AI" at bounding box center [461, 37] width 30 height 6
click at [421, 75] on div at bounding box center [420, 74] width 121 height 38
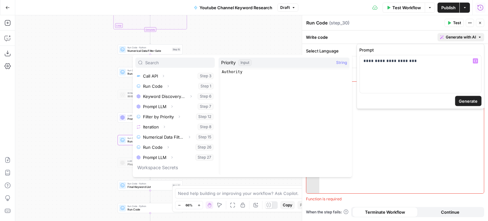
scroll to position [88, 0]
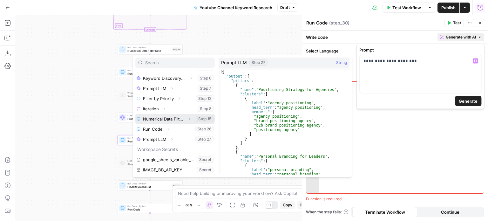
click at [191, 119] on span "Expand" at bounding box center [191, 119] width 0 height 0
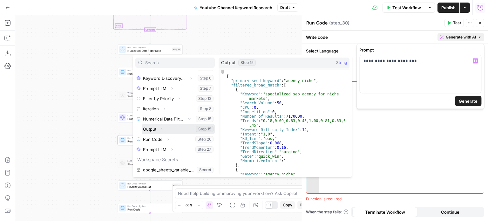
click at [146, 126] on button "Select variable Output" at bounding box center [178, 129] width 73 height 10
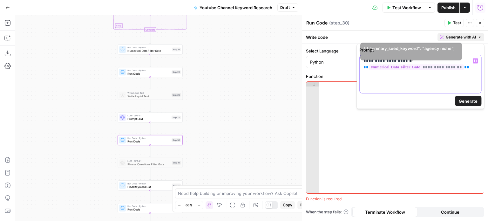
click at [467, 70] on p "**********" at bounding box center [421, 64] width 114 height 13
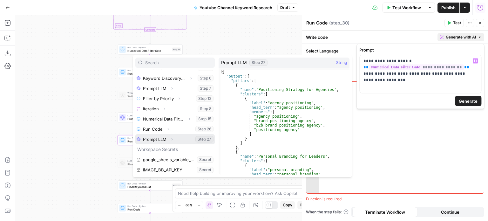
click at [173, 139] on icon "button" at bounding box center [172, 139] width 1 height 2
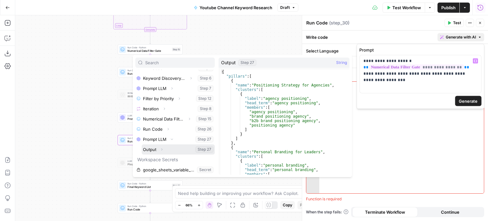
click at [153, 148] on button "Select variable Output" at bounding box center [178, 149] width 73 height 10
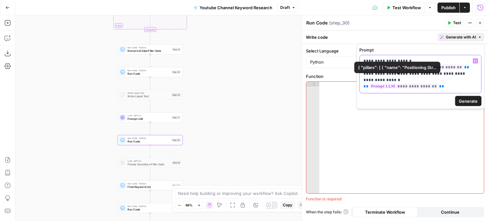
click at [438, 82] on p "**********" at bounding box center [421, 70] width 114 height 25
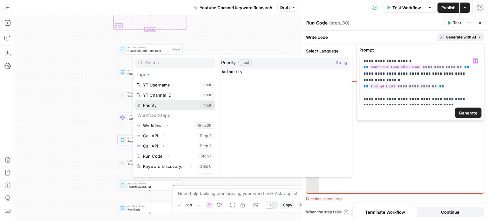
drag, startPoint x: 209, startPoint y: 106, endPoint x: 217, endPoint y: 122, distance: 17.8
click at [217, 122] on div "Inputs YT Username Input YT Channel ID Input Priority Input Workflow Steps Work…" at bounding box center [242, 116] width 219 height 122
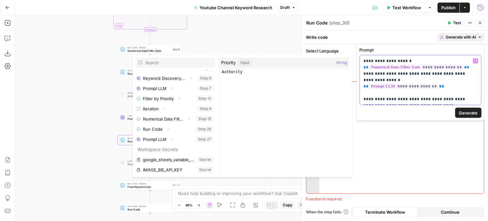
click at [453, 98] on p "**********" at bounding box center [421, 80] width 114 height 44
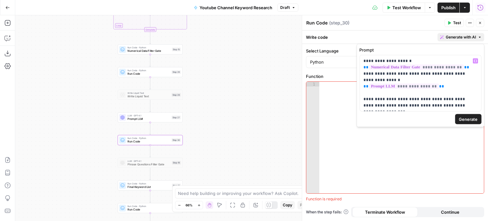
click at [474, 116] on span "Generate" at bounding box center [468, 119] width 19 height 6
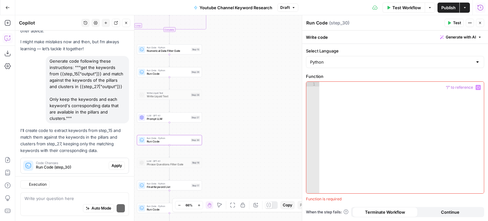
scroll to position [44, 0]
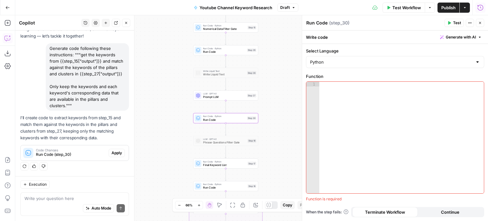
click at [112, 155] on span "Apply" at bounding box center [117, 153] width 10 height 6
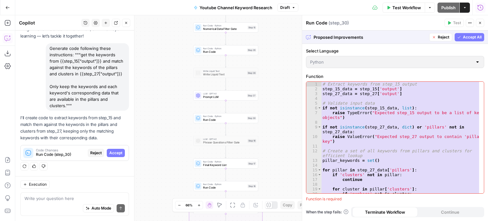
click at [471, 37] on span "Accept All" at bounding box center [472, 37] width 19 height 6
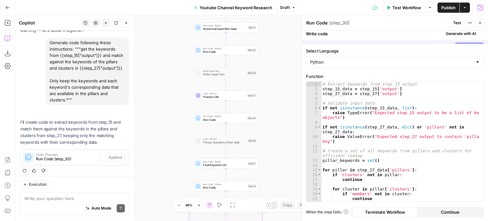
scroll to position [54, 0]
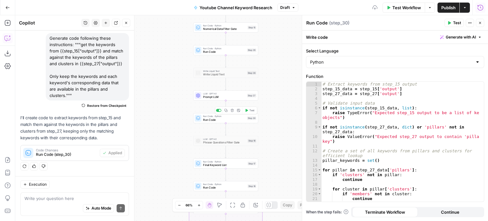
click at [250, 108] on button "Test" at bounding box center [249, 110] width 13 height 5
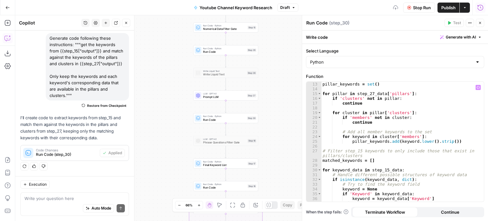
scroll to position [114, 0]
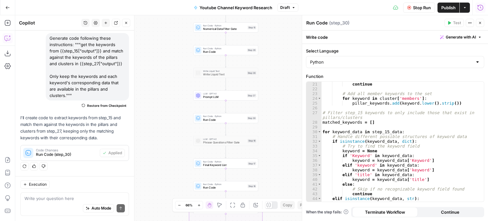
click at [126, 23] on icon "button" at bounding box center [126, 23] width 2 height 2
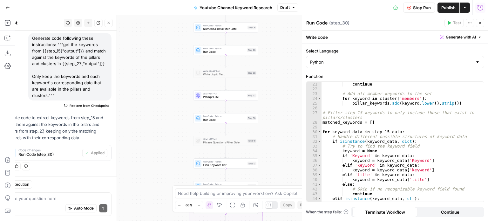
click at [99, 65] on div "Workflow Set Inputs Inputs Workflow Workflow Step 29 Call API Call API Step 2 C…" at bounding box center [251, 118] width 473 height 206
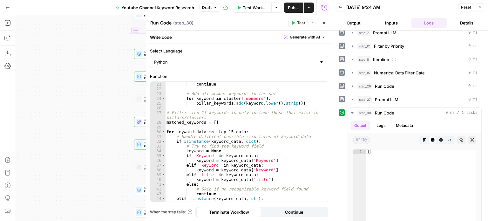
scroll to position [127, 0]
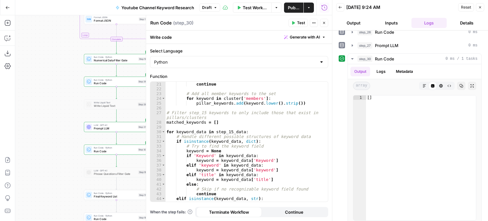
drag, startPoint x: 98, startPoint y: 89, endPoint x: 47, endPoint y: 94, distance: 51.1
click at [47, 94] on div "Workflow Set Inputs Inputs Workflow Workflow Step 29 Call API Call API Step 2 C…" at bounding box center [173, 118] width 317 height 206
click at [318, 40] on button "Generate with AI" at bounding box center [305, 37] width 47 height 8
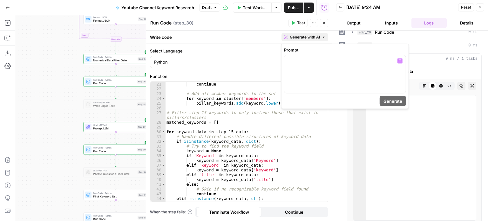
type textarea "**"
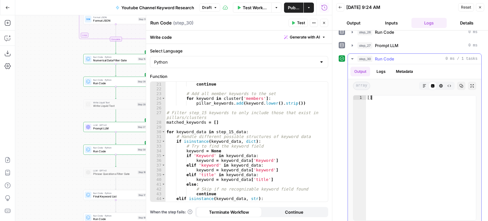
click at [451, 116] on div "[ ]" at bounding box center [421, 162] width 110 height 134
click at [9, 39] on icon "button" at bounding box center [7, 38] width 6 height 6
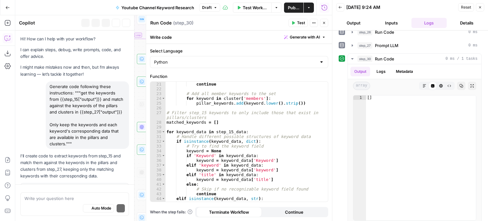
scroll to position [25, 0]
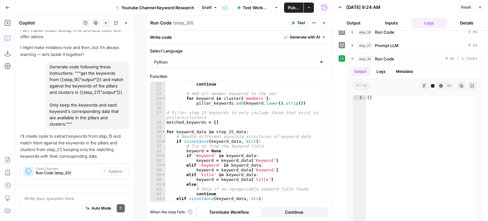
click at [68, 197] on textarea at bounding box center [74, 198] width 100 height 6
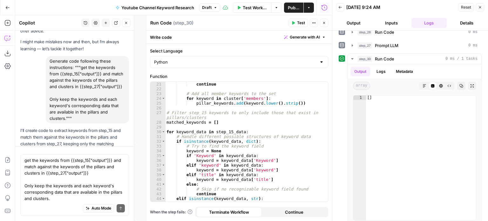
scroll to position [54, 0]
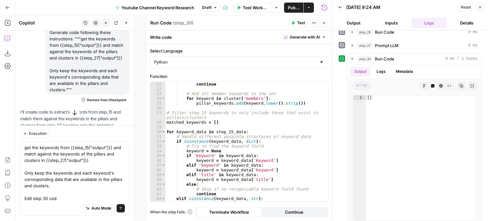
type textarea "get the keywords from {{step_15["output"]}} and match against the keywords of t…"
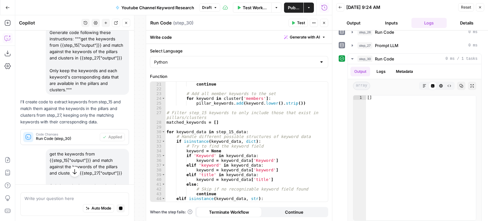
scroll to position [119, 0]
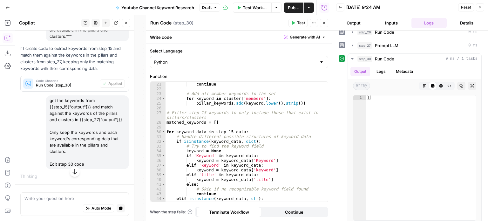
drag, startPoint x: 65, startPoint y: 194, endPoint x: 65, endPoint y: 198, distance: 4.1
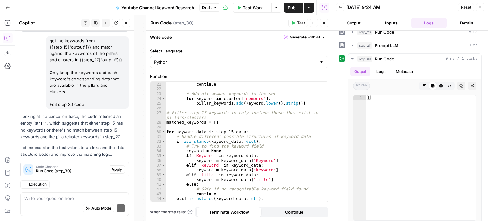
scroll to position [206, 0]
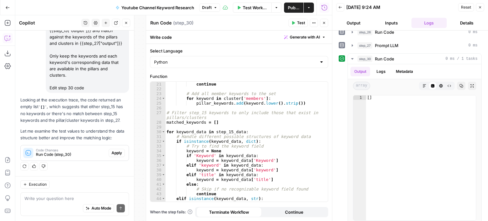
click at [115, 152] on span "Apply" at bounding box center [117, 153] width 10 height 6
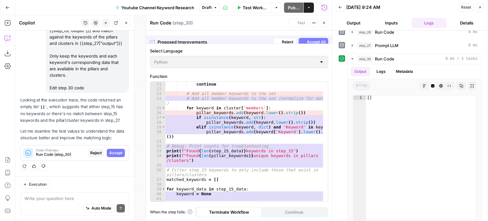
scroll to position [196, 0]
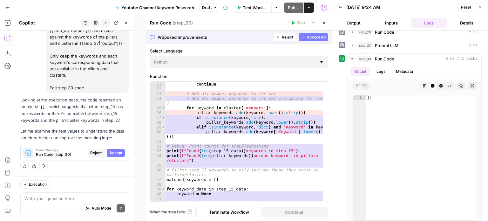
click at [306, 37] on button "Accept All" at bounding box center [314, 37] width 30 height 8
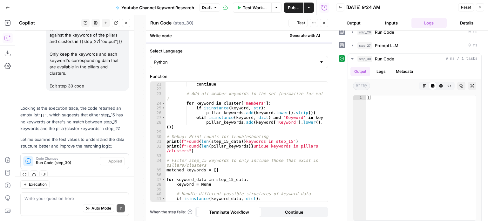
scroll to position [216, 0]
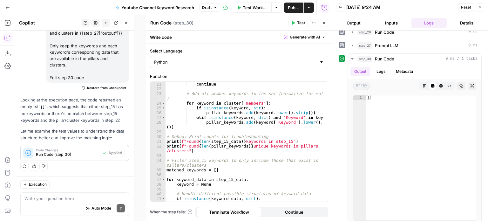
click at [298, 26] on button "Test" at bounding box center [298, 23] width 19 height 8
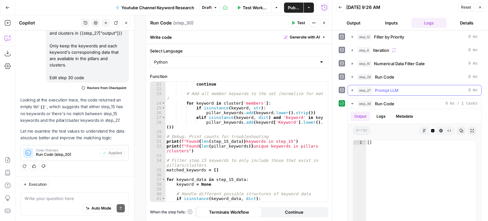
scroll to position [95, 0]
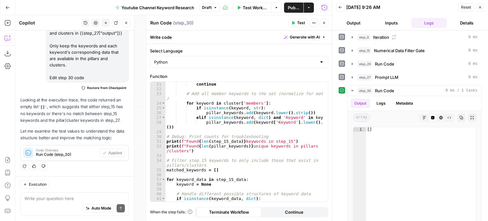
click at [208, 142] on div "continue # Add all member keywords to the set (normalize for matching ) for key…" at bounding box center [244, 149] width 158 height 134
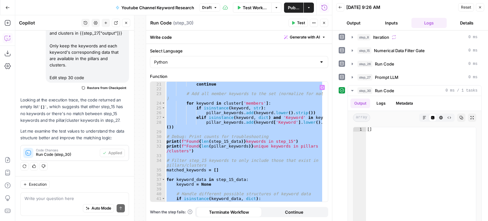
click at [277, 123] on div "continue # Add all member keywords to the set (normalize for matching ) for key…" at bounding box center [244, 142] width 158 height 120
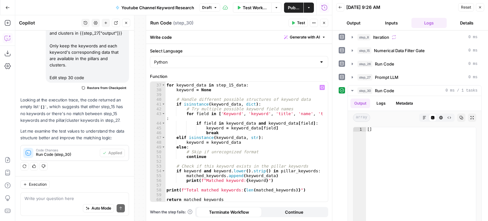
scroll to position [0, 0]
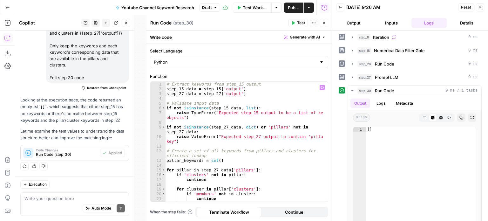
click at [286, 134] on div "# Extract keywords from step_15 output step_15_data = step_15 [ 'output' ] step…" at bounding box center [244, 149] width 158 height 134
type textarea "**********"
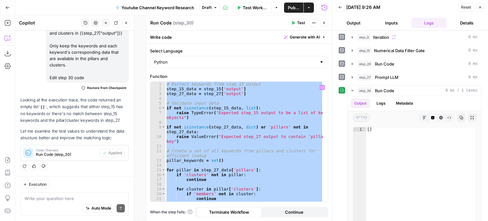
paste textarea
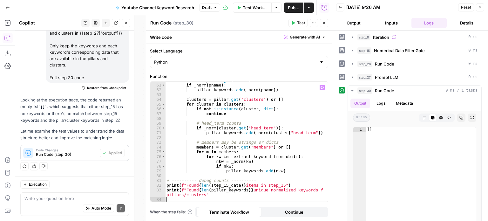
click at [296, 25] on button "Test" at bounding box center [298, 23] width 19 height 8
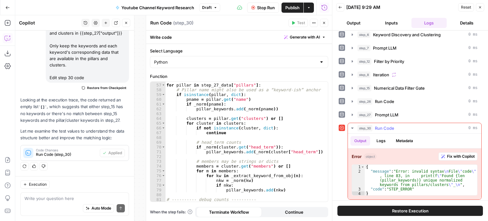
scroll to position [58, 0]
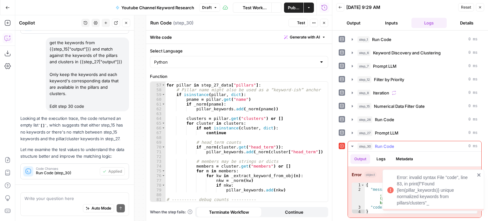
click at [462, 154] on div "Output Logs Metadata" at bounding box center [414, 159] width 133 height 15
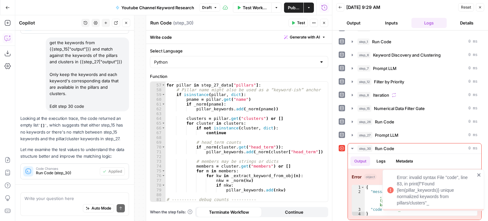
click at [480, 173] on icon "close" at bounding box center [479, 174] width 4 height 5
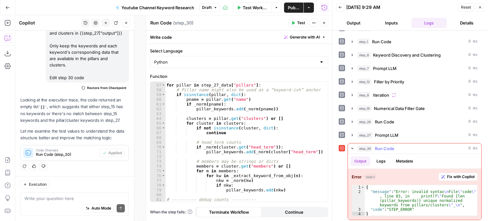
click at [453, 176] on span "Fix with Copilot" at bounding box center [461, 177] width 28 height 6
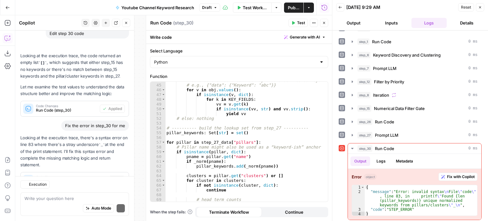
scroll to position [287, 0]
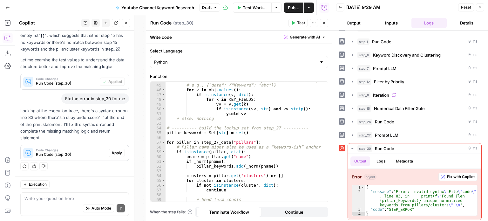
click at [115, 151] on span "Apply" at bounding box center [117, 153] width 10 height 6
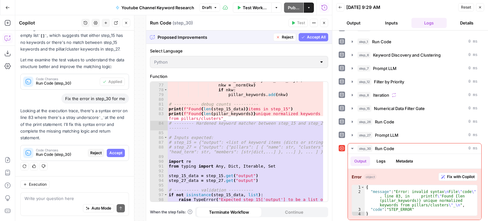
scroll to position [395, 0]
click at [318, 38] on span "Accept All" at bounding box center [316, 37] width 19 height 6
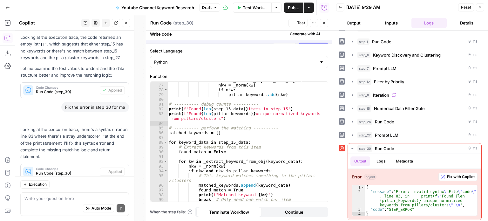
scroll to position [297, 0]
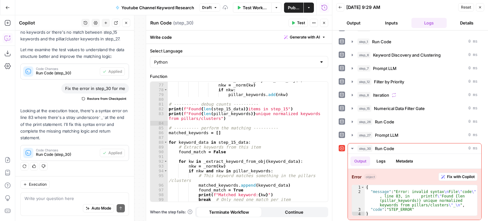
click at [297, 22] on span "Test" at bounding box center [301, 23] width 8 height 6
